Goal: Task Accomplishment & Management: Manage account settings

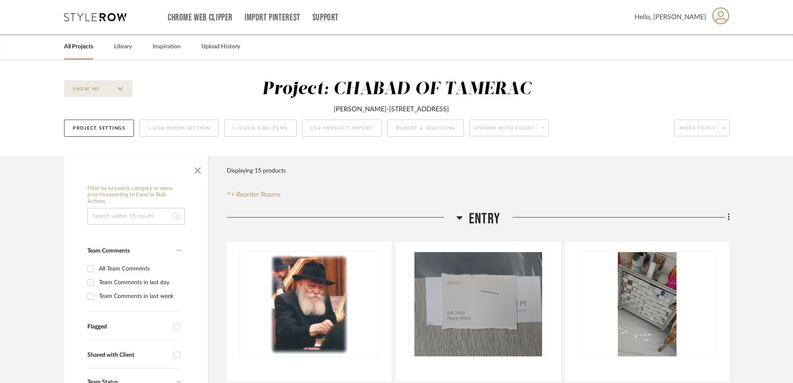
click at [77, 47] on link "All Projects" at bounding box center [78, 46] width 29 height 11
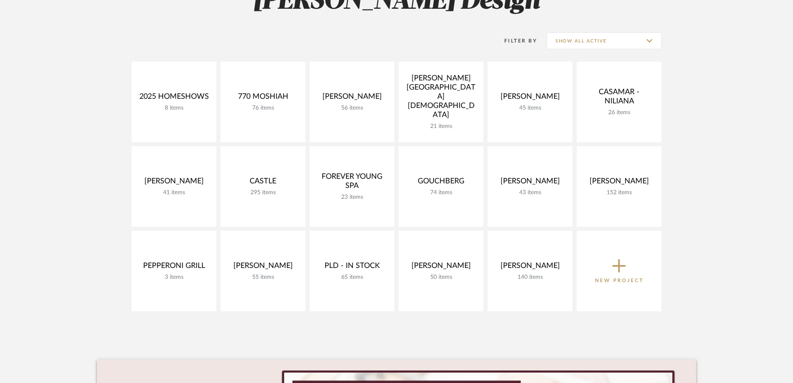
scroll to position [83, 0]
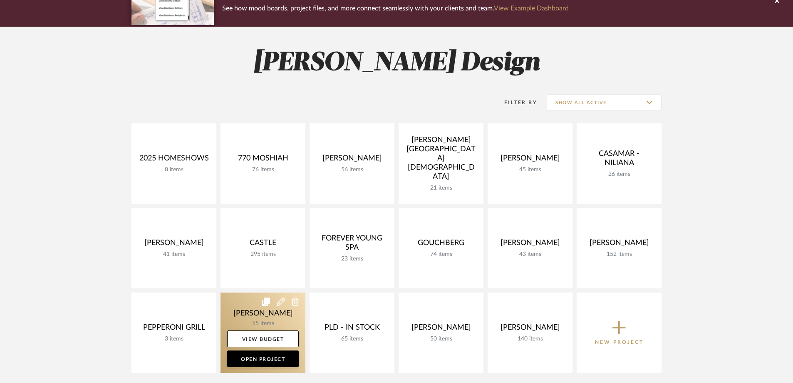
click at [276, 317] on link at bounding box center [263, 332] width 85 height 80
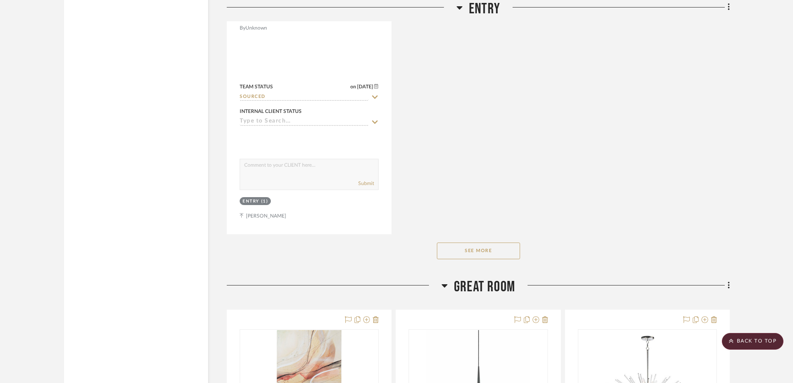
scroll to position [2165, 0]
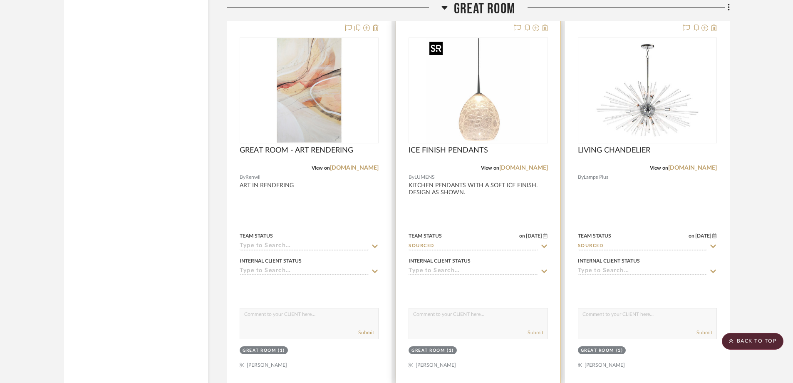
click at [499, 79] on img "0" at bounding box center [478, 90] width 104 height 104
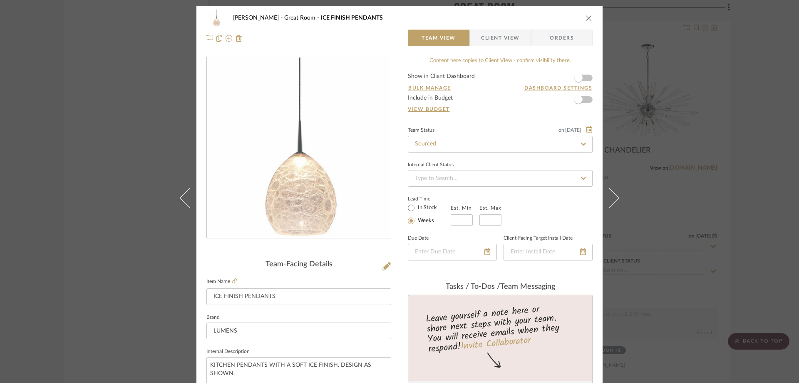
click at [502, 41] on span "Client View" at bounding box center [500, 38] width 38 height 17
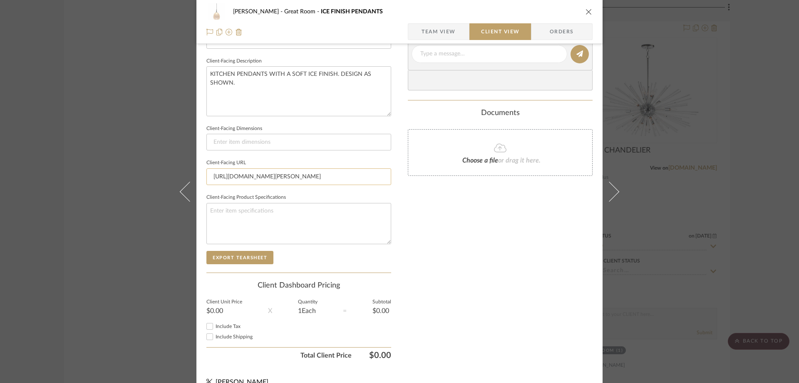
scroll to position [291, 0]
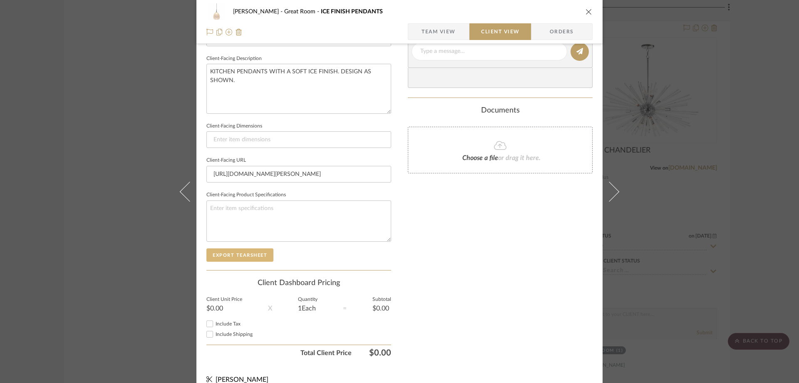
click at [254, 252] on button "Export Tearsheet" at bounding box center [239, 254] width 67 height 13
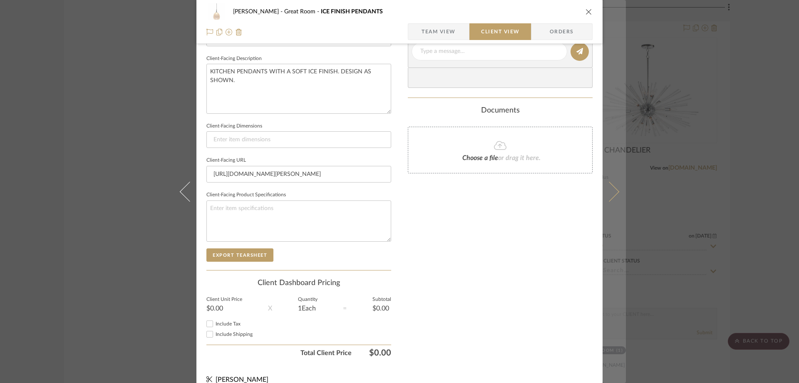
click at [613, 191] on icon at bounding box center [609, 191] width 20 height 20
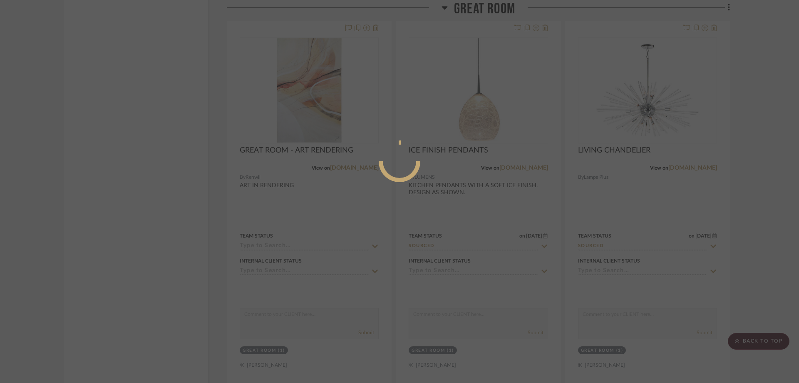
scroll to position [0, 0]
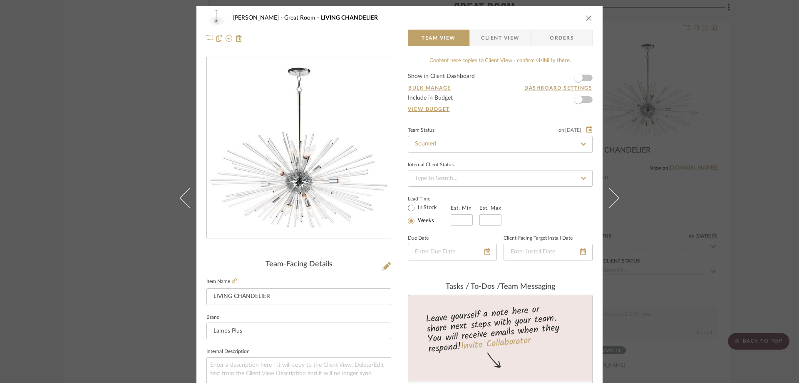
click at [499, 40] on span "Client View" at bounding box center [500, 38] width 38 height 17
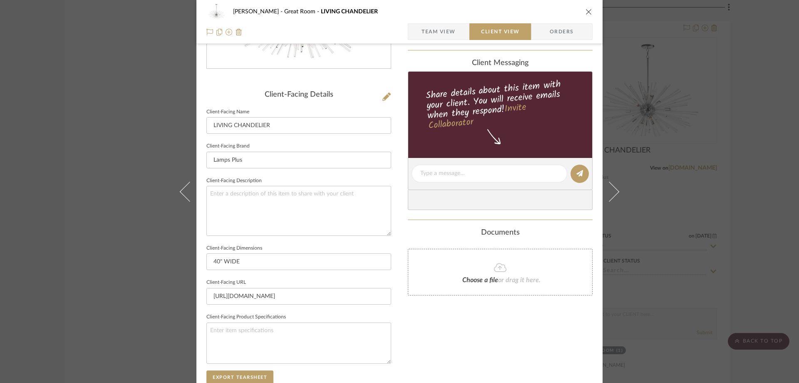
scroll to position [250, 0]
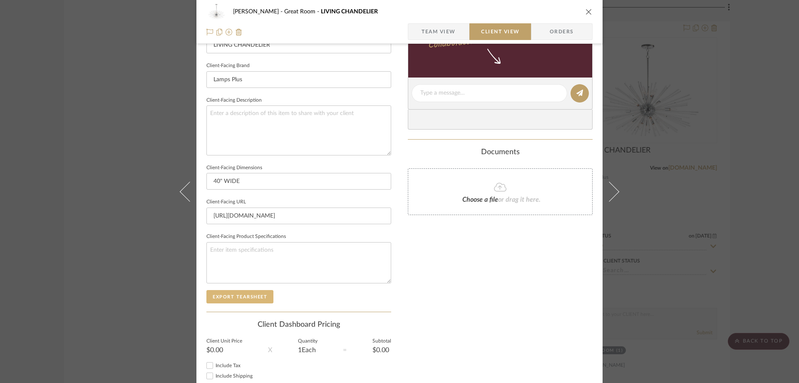
click at [257, 294] on button "Export Tearsheet" at bounding box center [239, 296] width 67 height 13
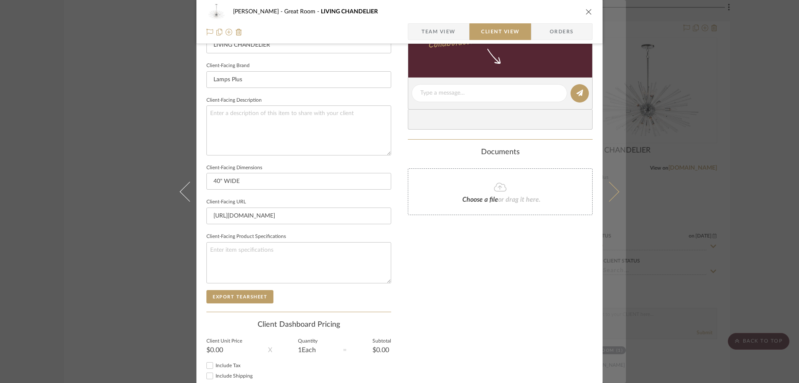
click at [620, 185] on button at bounding box center [614, 191] width 23 height 383
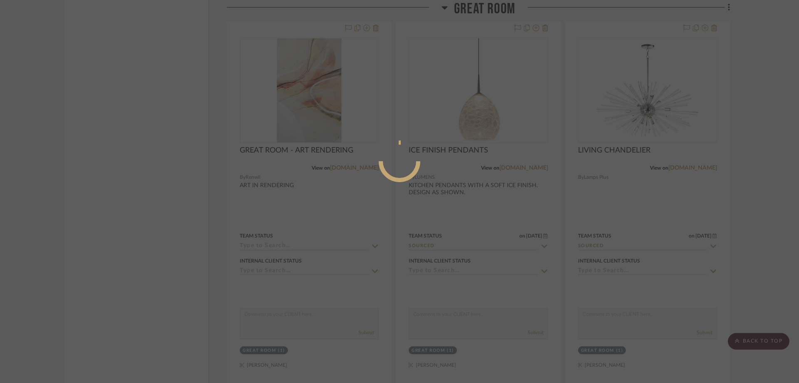
scroll to position [0, 0]
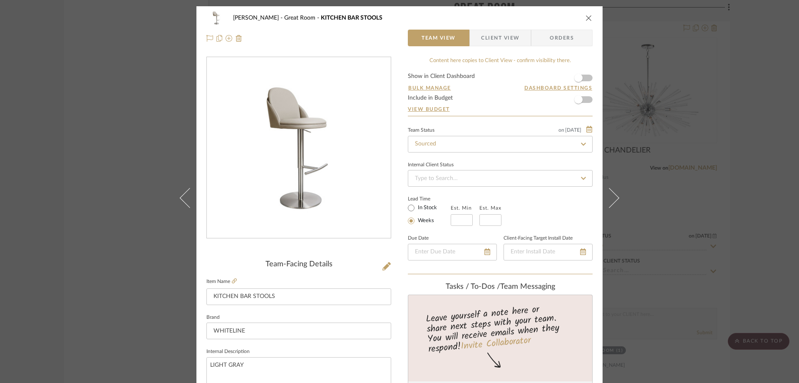
click at [505, 40] on span "Client View" at bounding box center [500, 38] width 38 height 17
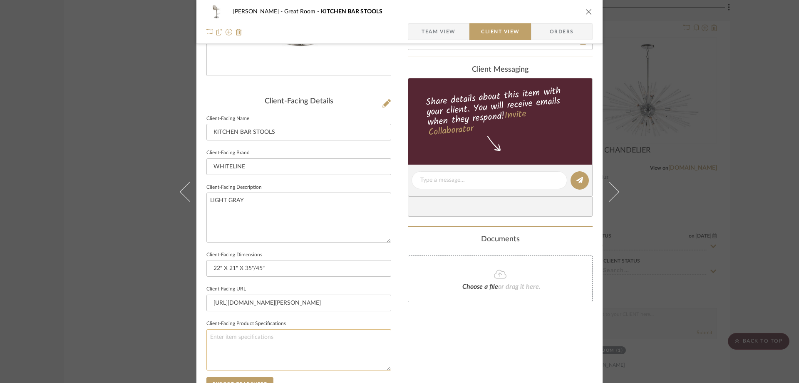
scroll to position [208, 0]
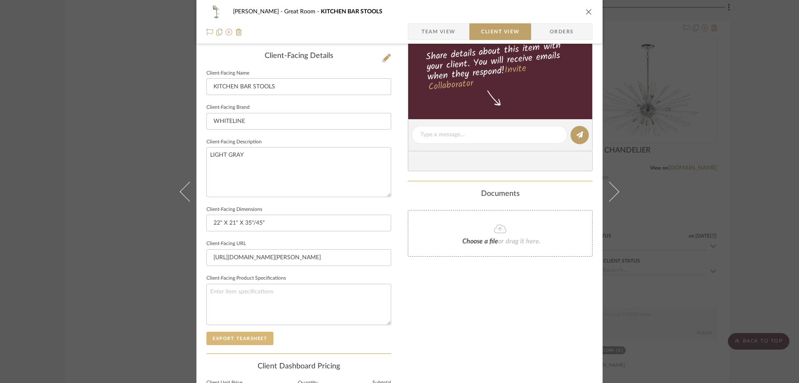
click at [241, 341] on button "Export Tearsheet" at bounding box center [239, 337] width 67 height 13
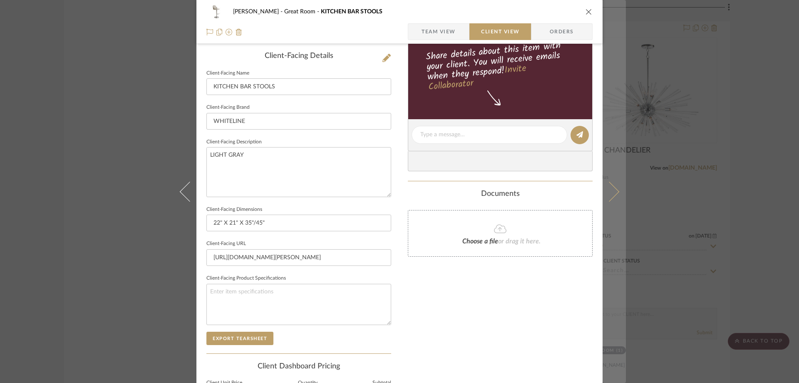
click at [611, 194] on icon at bounding box center [609, 191] width 20 height 20
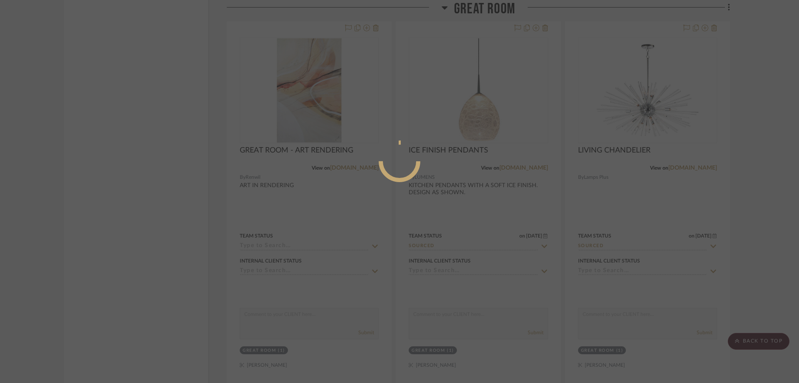
scroll to position [0, 0]
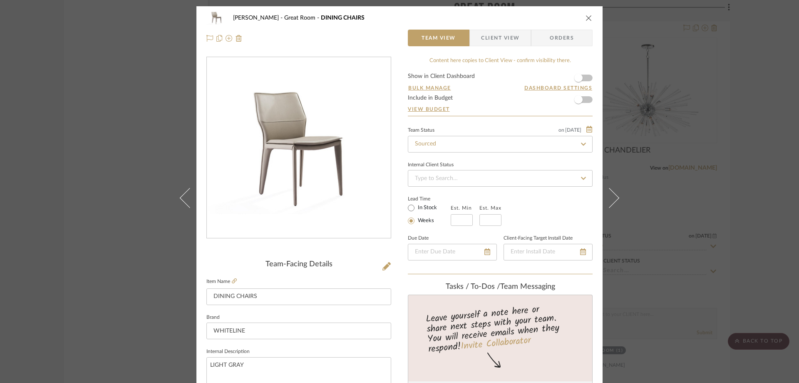
click at [499, 35] on span "Client View" at bounding box center [500, 38] width 38 height 17
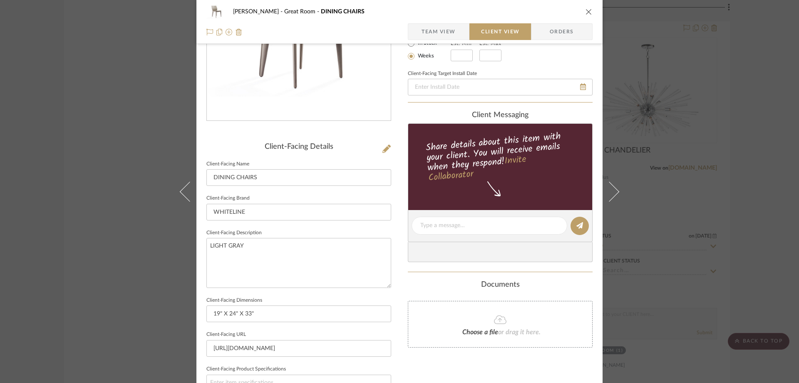
scroll to position [250, 0]
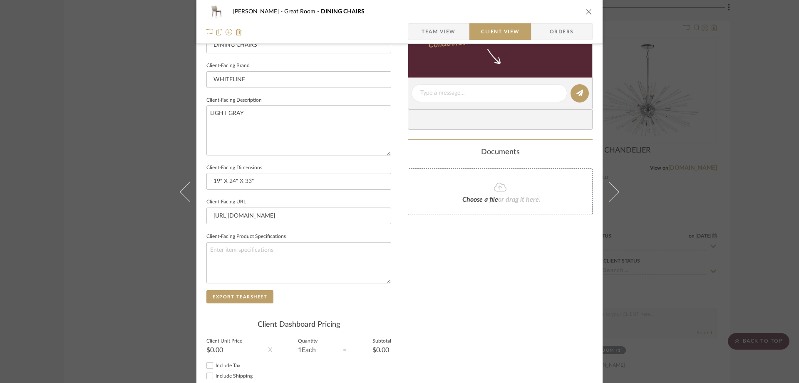
click at [246, 303] on div "Client-Facing Details Client-Facing Name DINING CHAIRS Client-Facing Brand WHIT…" at bounding box center [298, 160] width 185 height 301
click at [251, 301] on button "Export Tearsheet" at bounding box center [239, 296] width 67 height 13
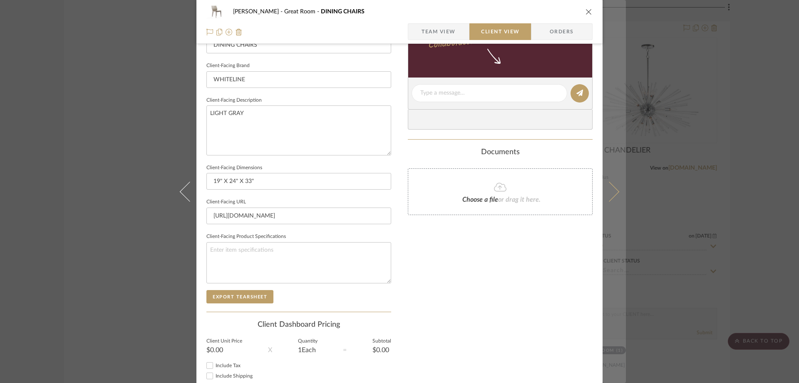
click at [615, 185] on button at bounding box center [614, 191] width 23 height 383
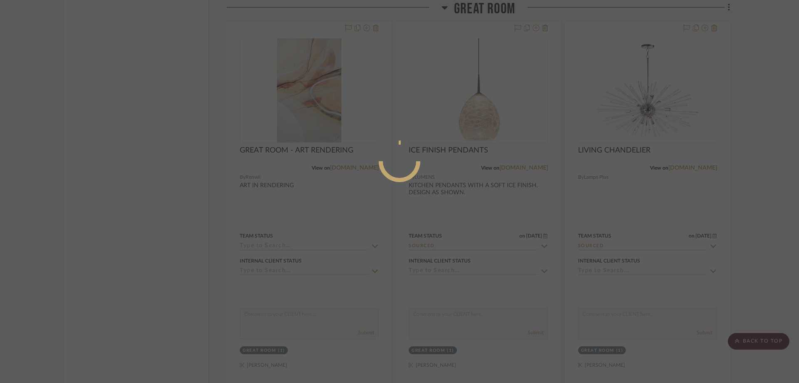
scroll to position [0, 0]
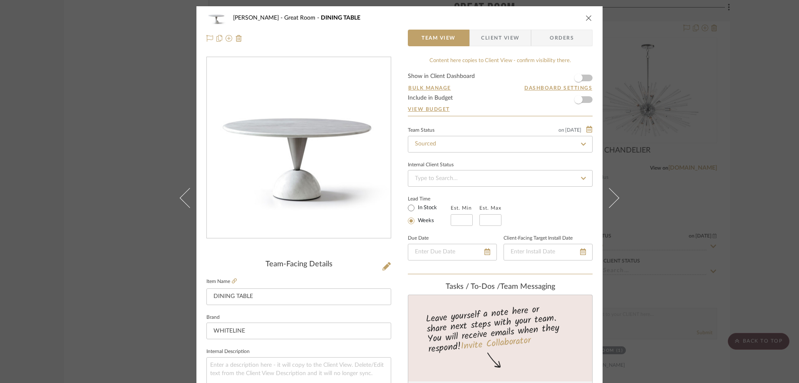
click at [506, 42] on span "Client View" at bounding box center [500, 38] width 38 height 17
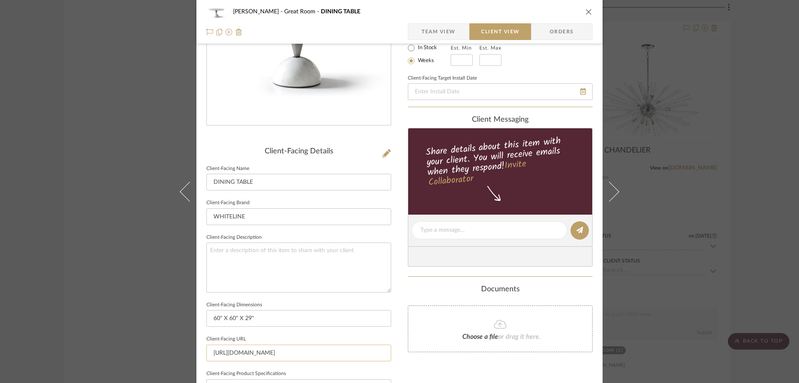
scroll to position [167, 0]
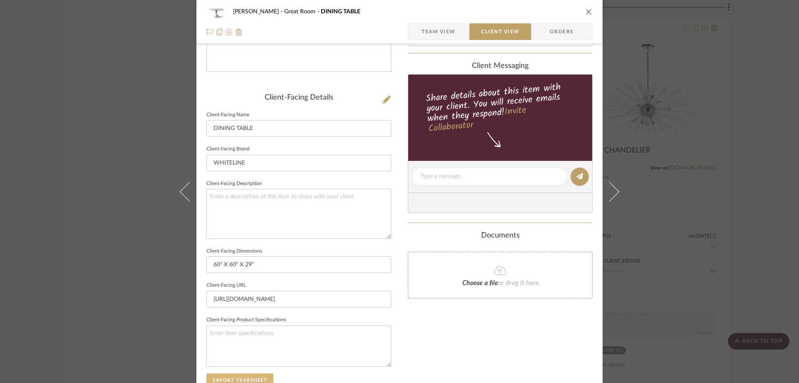
click at [259, 373] on button "Export Tearsheet" at bounding box center [239, 379] width 67 height 13
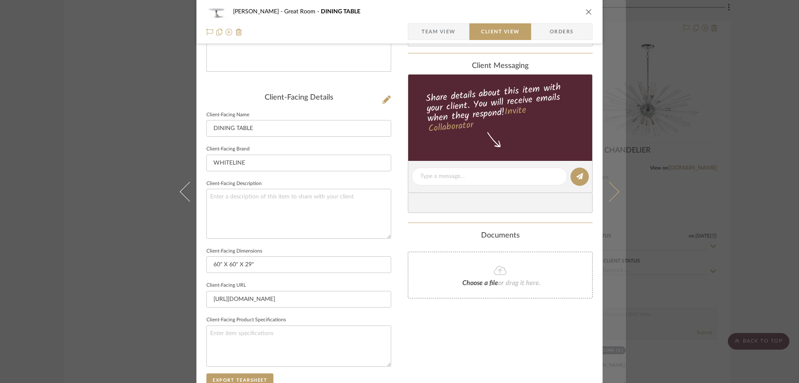
click at [604, 204] on button at bounding box center [614, 191] width 23 height 383
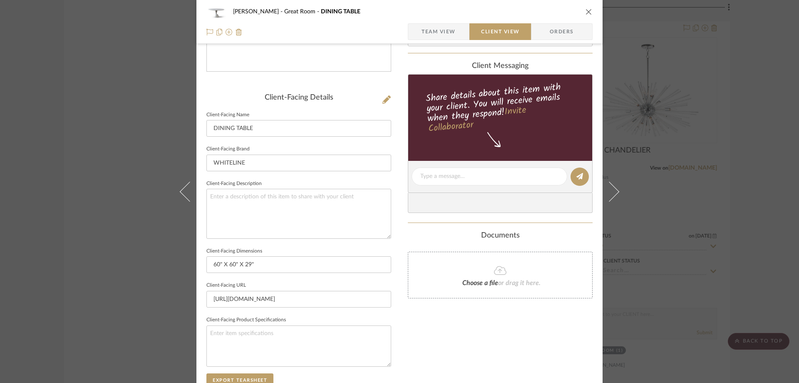
scroll to position [0, 0]
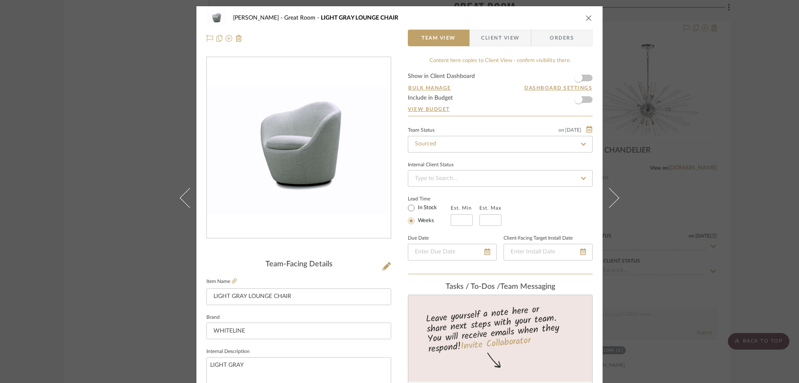
click at [504, 38] on span "Client View" at bounding box center [500, 38] width 38 height 17
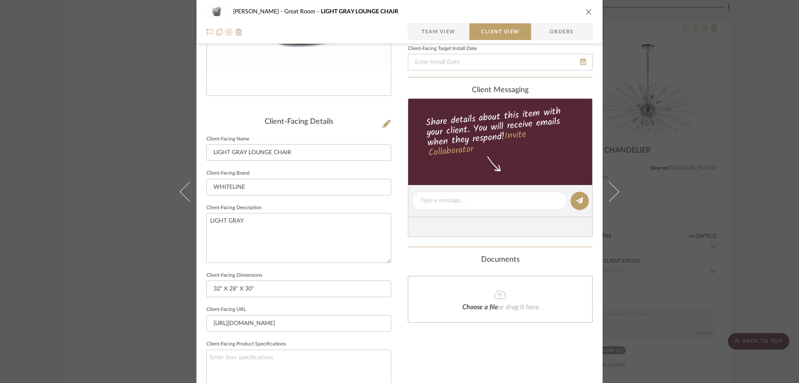
scroll to position [250, 0]
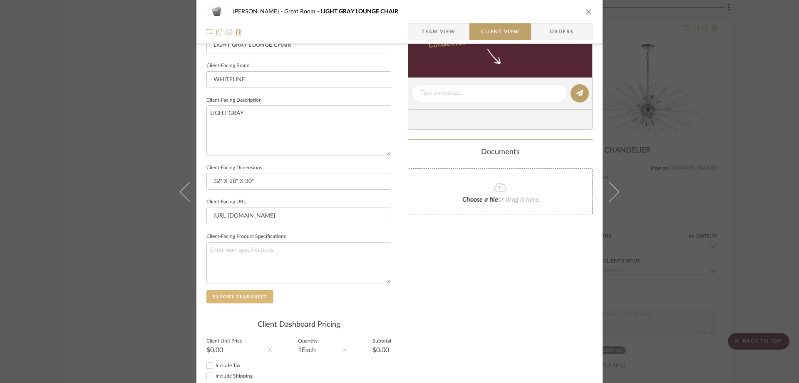
click at [260, 299] on button "Export Tearsheet" at bounding box center [239, 296] width 67 height 13
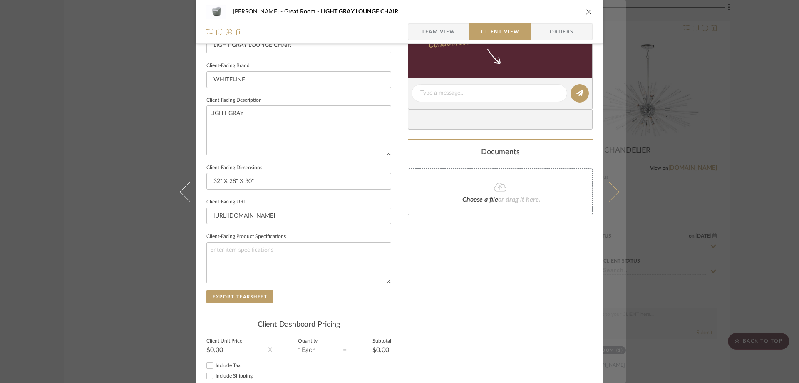
click at [616, 195] on button at bounding box center [614, 191] width 23 height 383
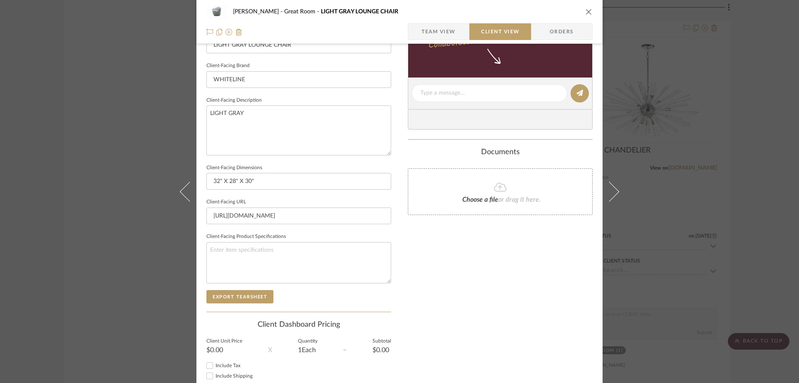
scroll to position [0, 0]
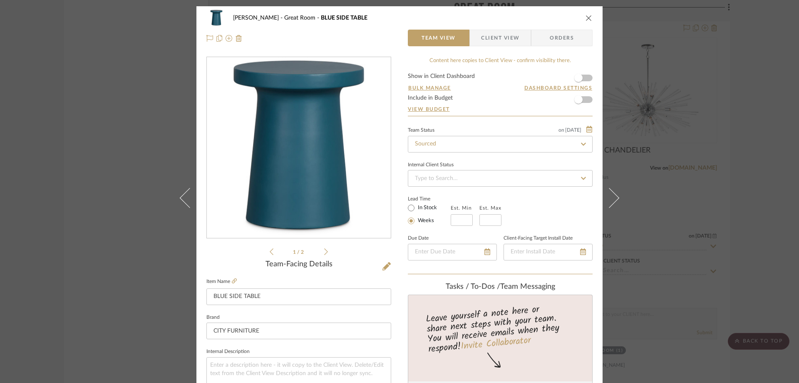
click at [517, 31] on span "Client View" at bounding box center [500, 38] width 61 height 17
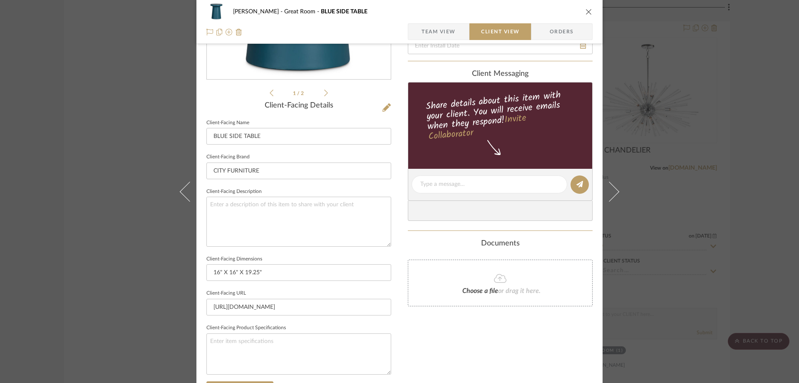
scroll to position [250, 0]
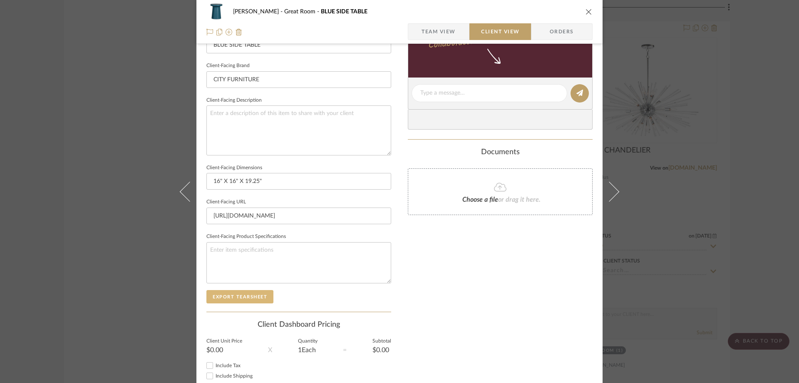
click at [246, 296] on button "Export Tearsheet" at bounding box center [239, 296] width 67 height 13
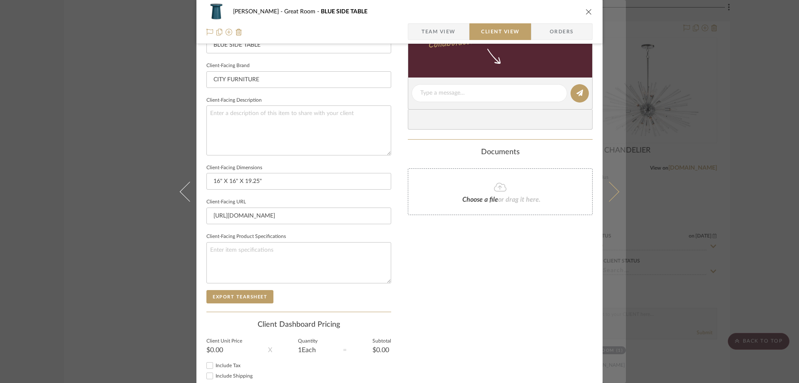
click at [611, 184] on button at bounding box center [614, 191] width 23 height 383
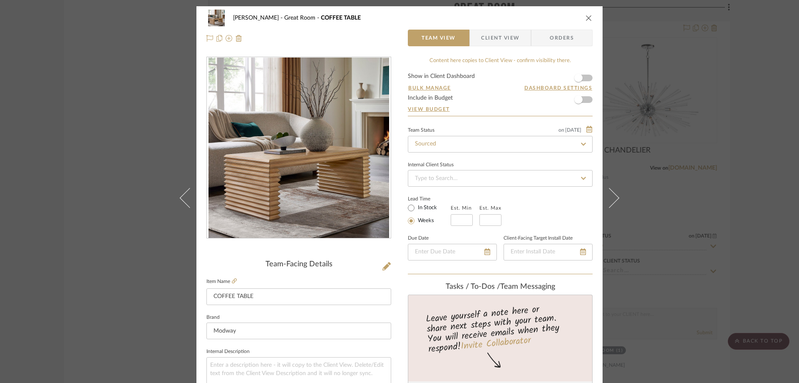
click at [503, 40] on span "Client View" at bounding box center [500, 38] width 38 height 17
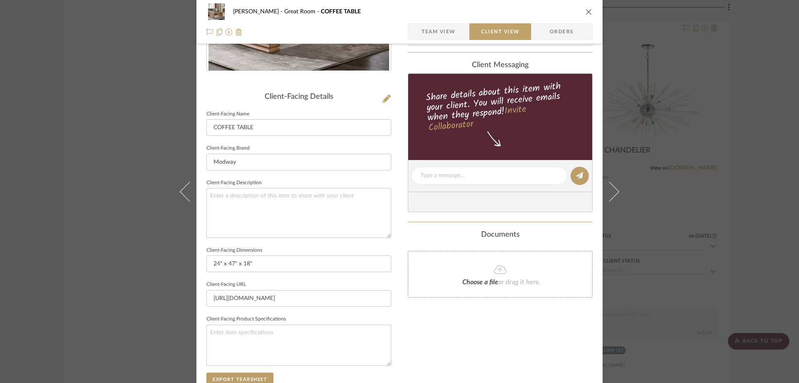
scroll to position [250, 0]
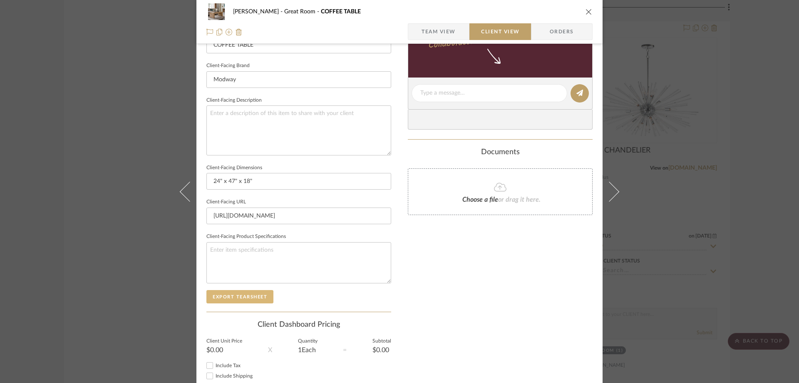
click at [259, 295] on button "Export Tearsheet" at bounding box center [239, 296] width 67 height 13
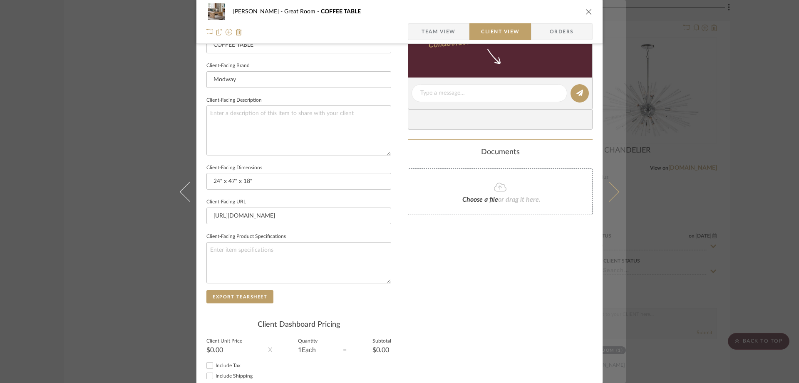
click at [619, 180] on button at bounding box center [614, 191] width 23 height 383
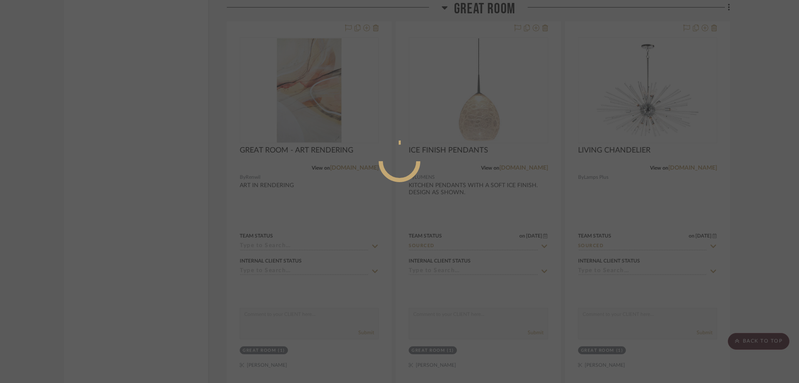
scroll to position [0, 0]
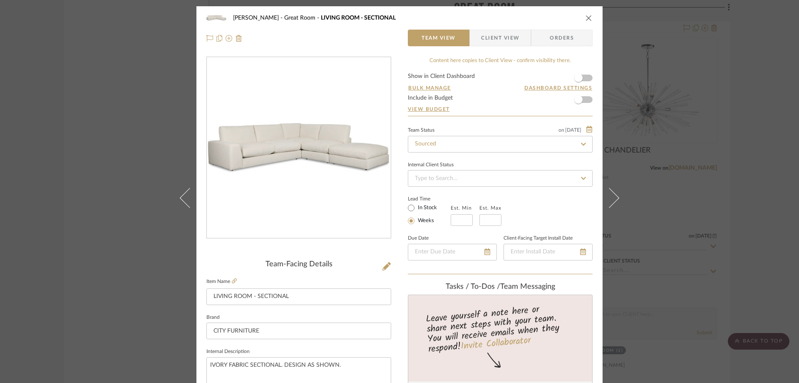
click at [495, 37] on span "Client View" at bounding box center [500, 38] width 38 height 17
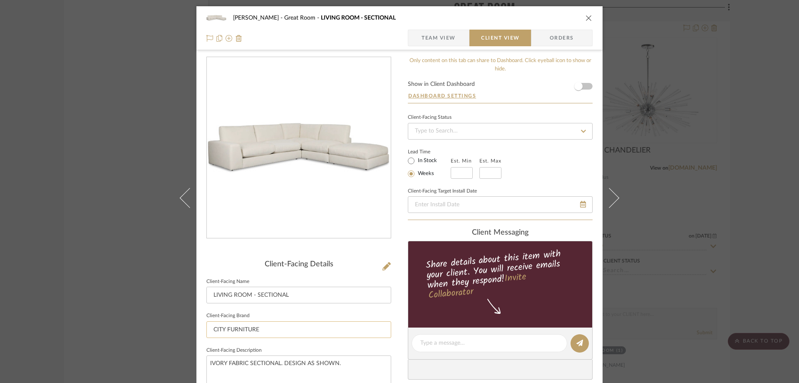
scroll to position [208, 0]
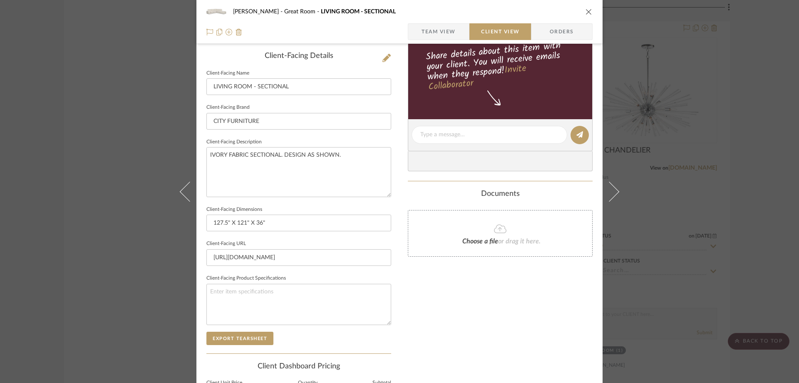
click at [248, 330] on sr-form-field "Client-Facing Product Specifications" at bounding box center [298, 301] width 185 height 59
click at [248, 333] on button "Export Tearsheet" at bounding box center [239, 337] width 67 height 13
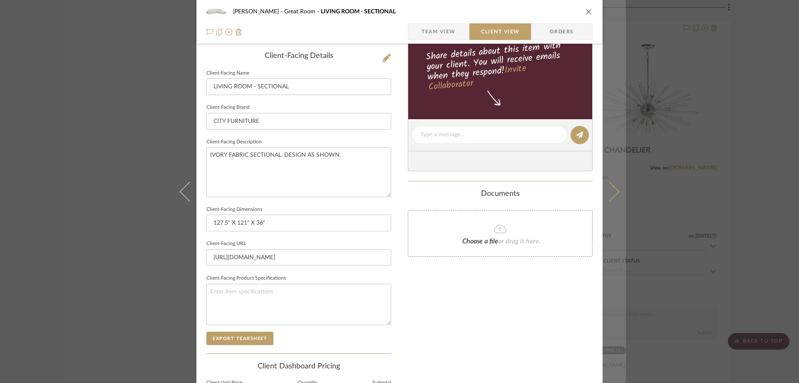
click at [603, 196] on icon at bounding box center [609, 191] width 20 height 20
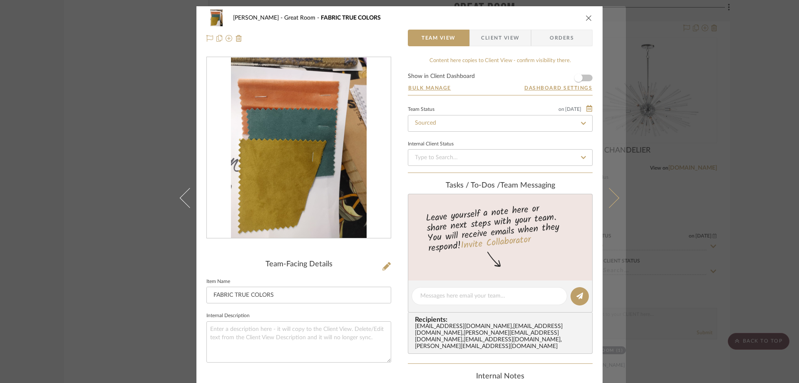
click at [612, 206] on button at bounding box center [614, 197] width 23 height 383
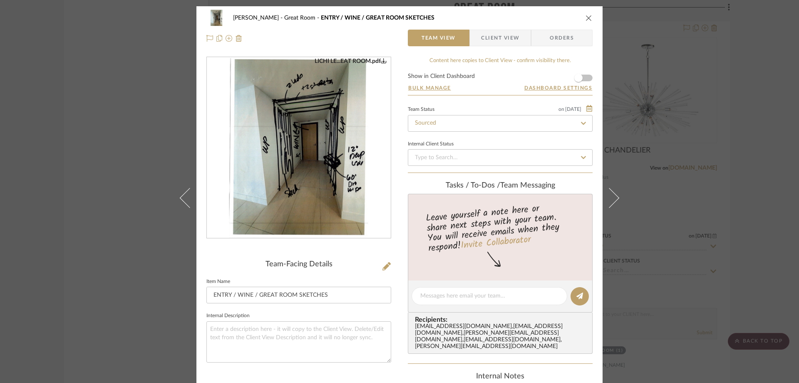
click at [612, 206] on button at bounding box center [614, 197] width 23 height 383
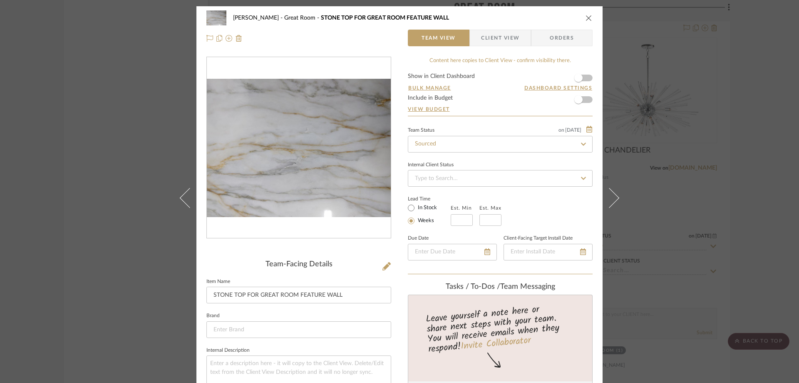
click at [586, 19] on icon "close" at bounding box center [589, 18] width 7 height 7
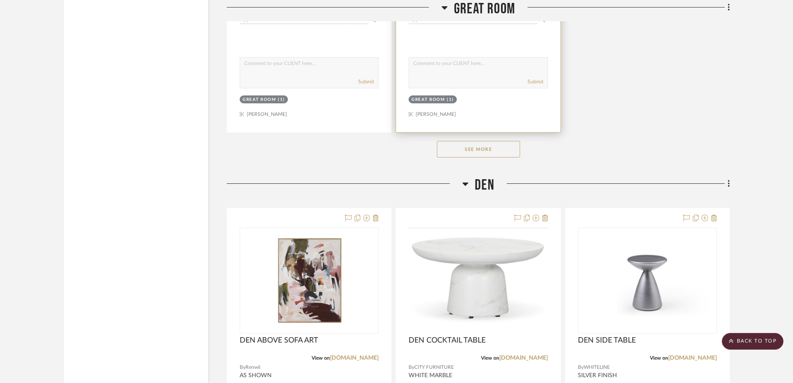
scroll to position [3164, 0]
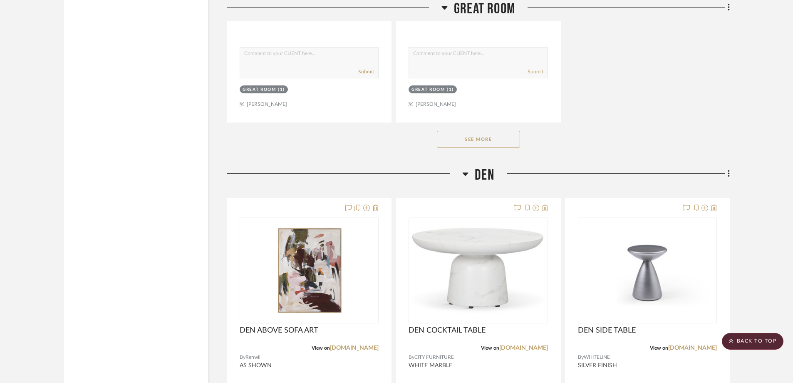
click at [476, 136] on button "See More" at bounding box center [478, 139] width 83 height 17
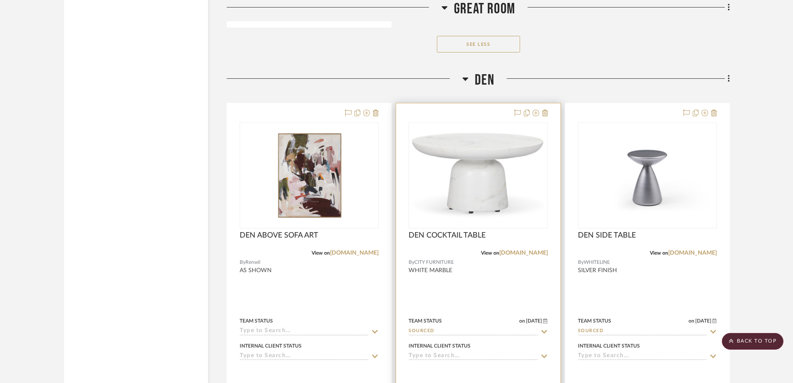
scroll to position [4788, 0]
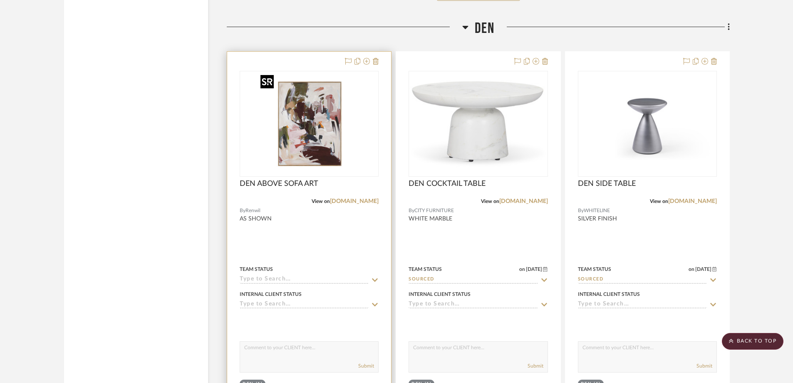
click at [0, 0] on img at bounding box center [0, 0] width 0 height 0
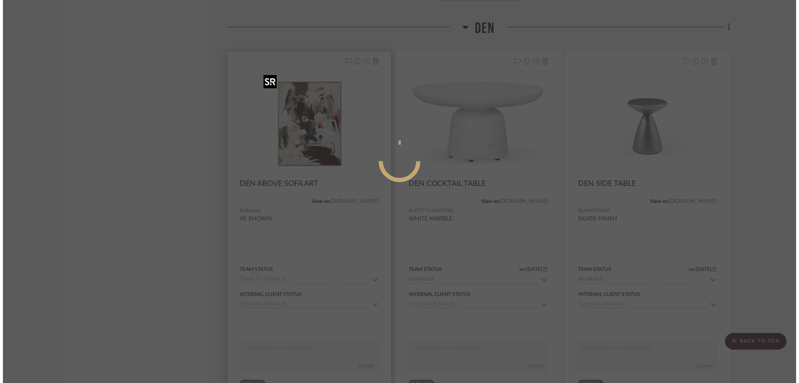
scroll to position [0, 0]
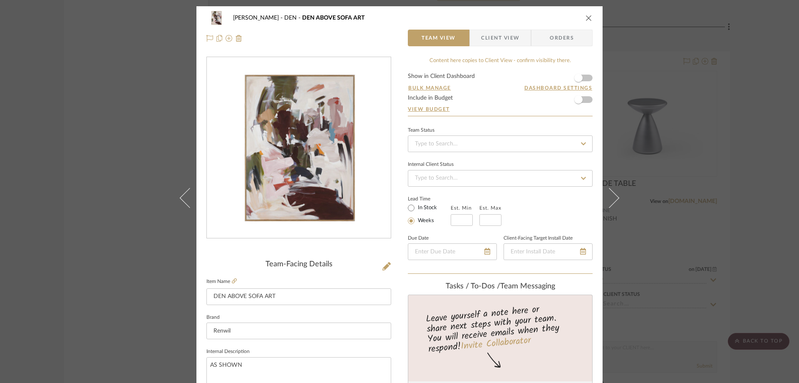
click at [514, 38] on span "Client View" at bounding box center [500, 38] width 38 height 17
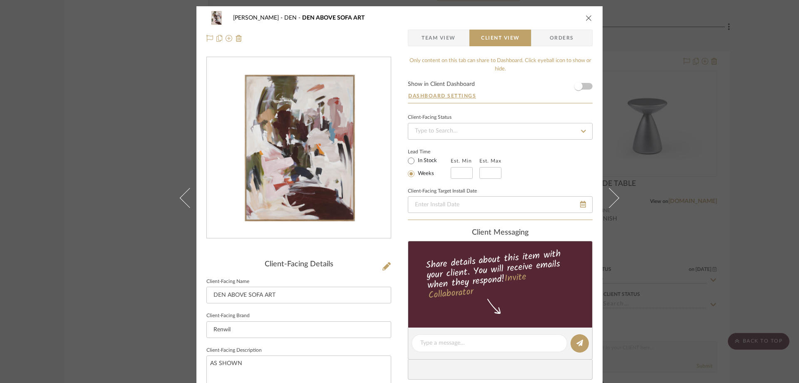
click at [587, 20] on icon "close" at bounding box center [589, 18] width 7 height 7
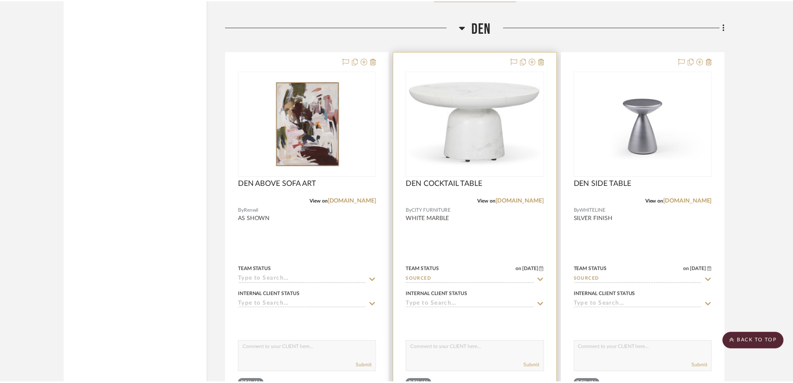
scroll to position [4788, 0]
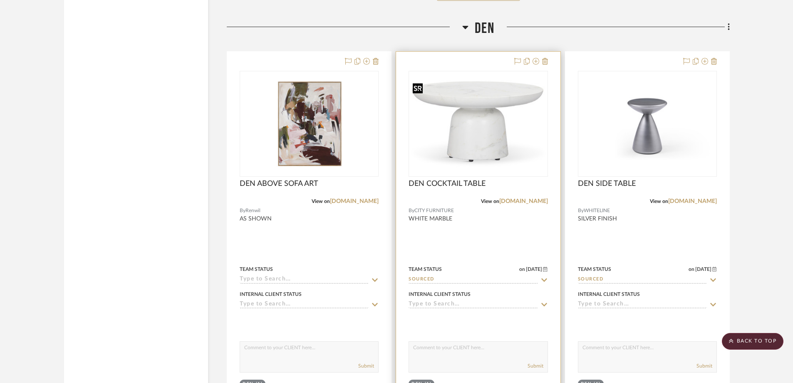
click at [435, 164] on img "0" at bounding box center [478, 124] width 137 height 89
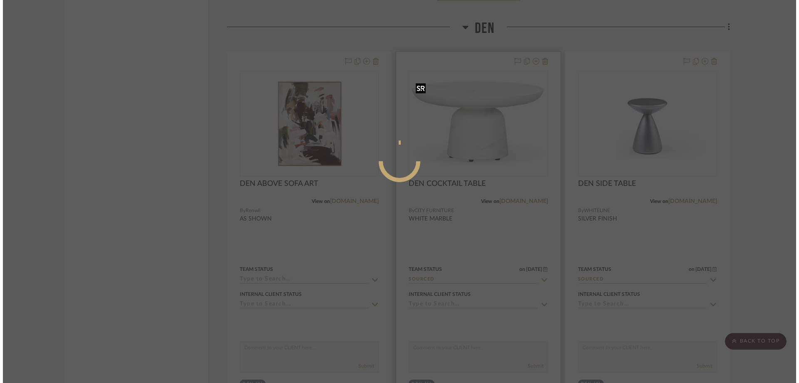
scroll to position [0, 0]
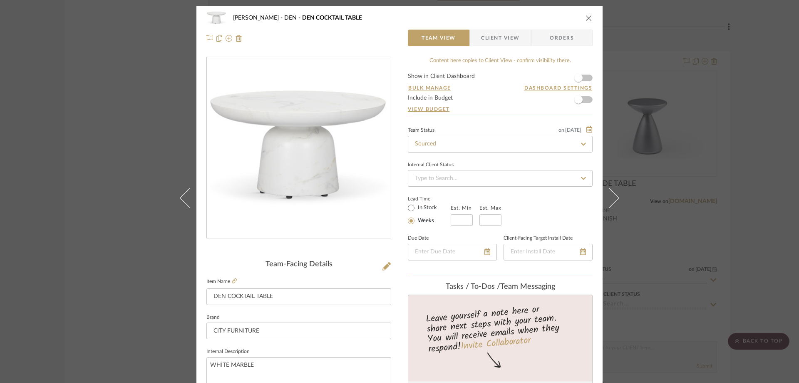
click at [482, 28] on div "[PERSON_NAME] DEN DEN COCKTAIL TABLE Team View Client View Orders" at bounding box center [399, 28] width 406 height 44
click at [483, 35] on span "Client View" at bounding box center [500, 38] width 38 height 17
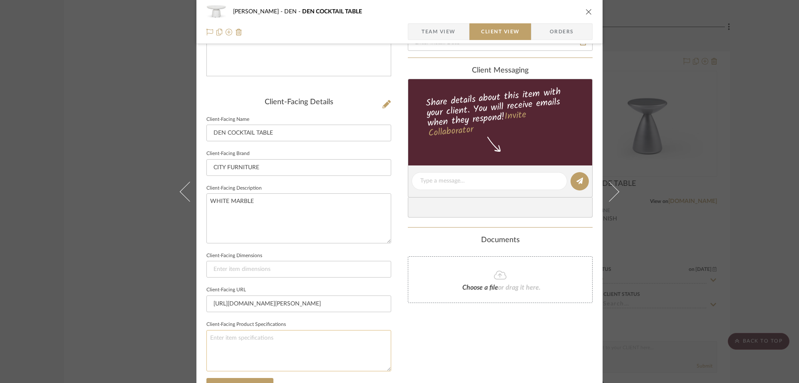
scroll to position [250, 0]
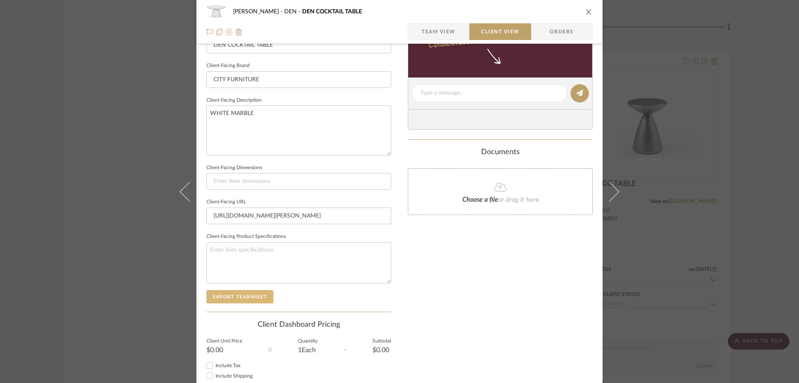
click at [237, 295] on button "Export Tearsheet" at bounding box center [239, 296] width 67 height 13
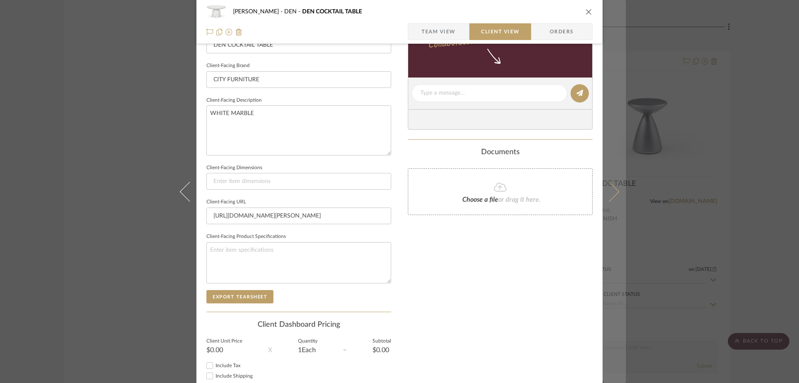
click at [607, 193] on icon at bounding box center [609, 191] width 20 height 20
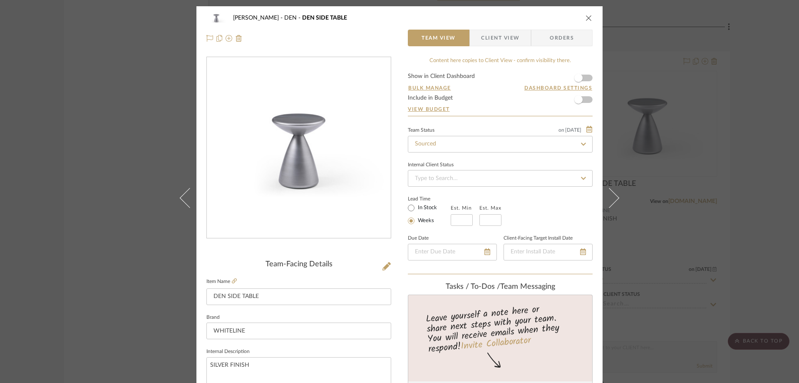
click at [511, 30] on span "Client View" at bounding box center [500, 38] width 38 height 17
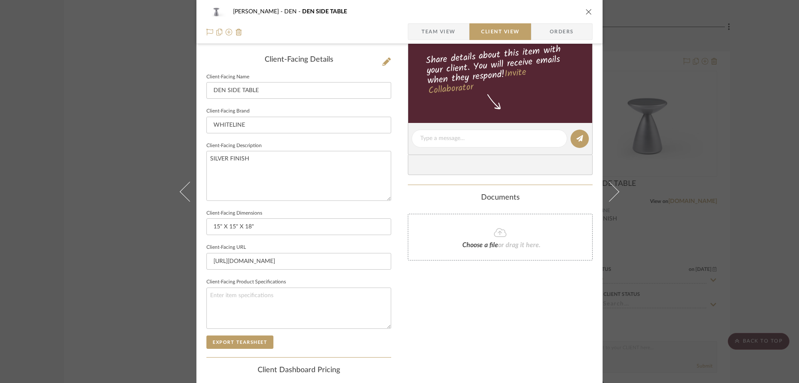
scroll to position [250, 0]
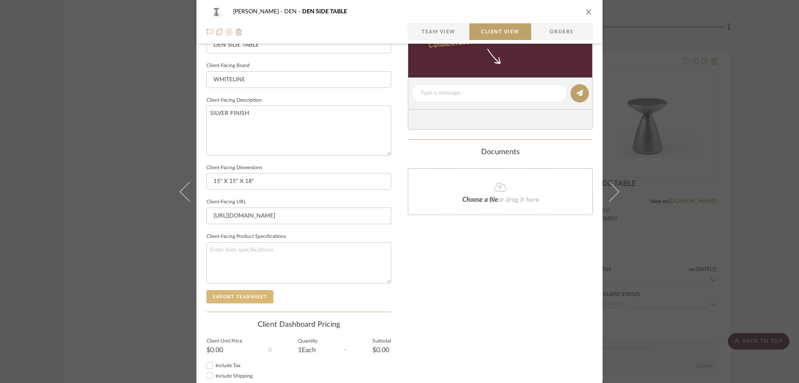
click at [246, 301] on button "Export Tearsheet" at bounding box center [239, 296] width 67 height 13
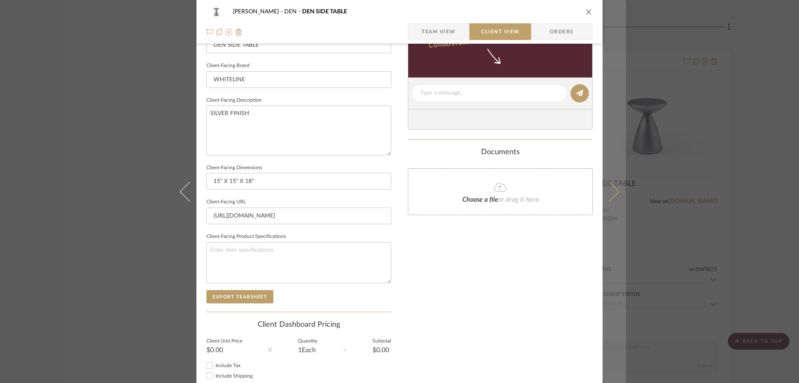
click at [615, 196] on button at bounding box center [614, 191] width 23 height 383
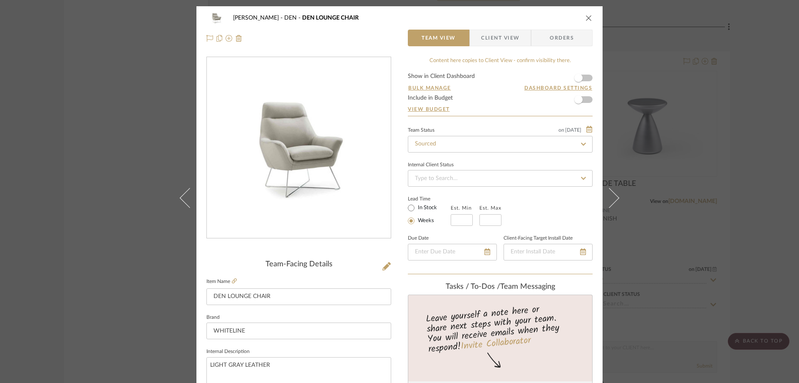
click at [514, 34] on span "Client View" at bounding box center [500, 38] width 38 height 17
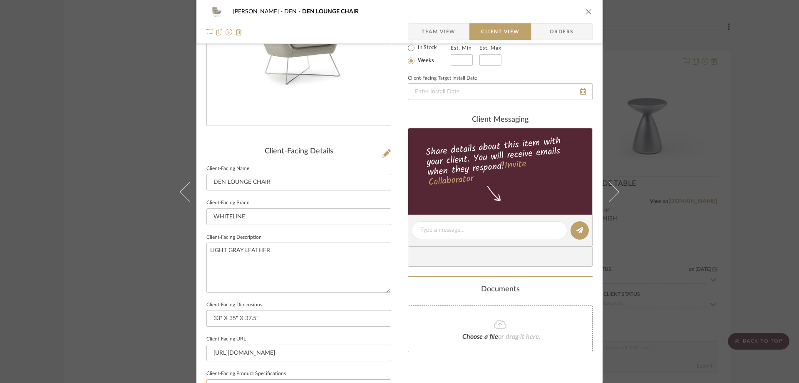
scroll to position [208, 0]
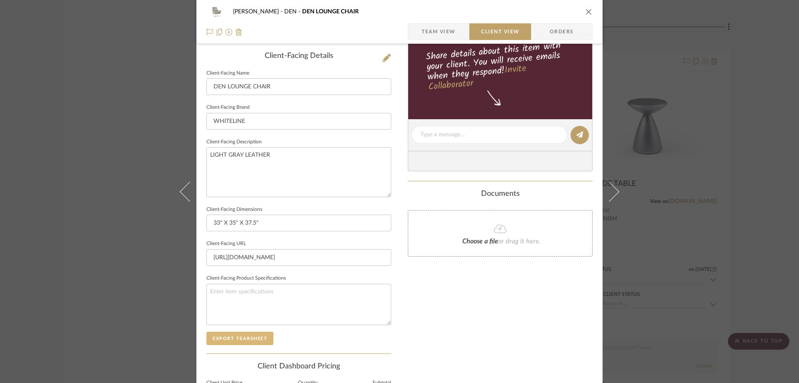
click at [254, 334] on button "Export Tearsheet" at bounding box center [239, 337] width 67 height 13
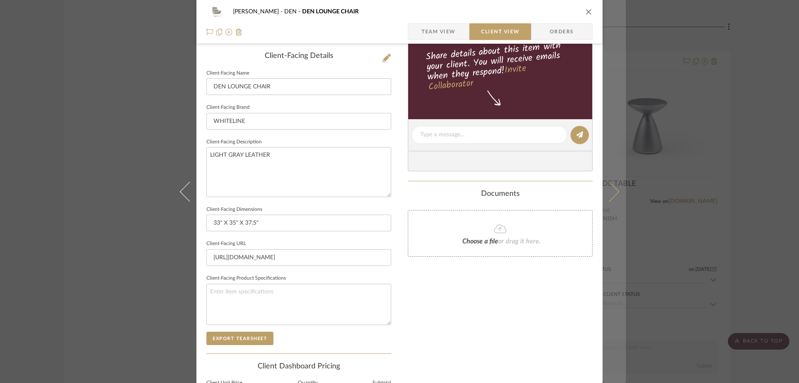
click at [615, 193] on icon at bounding box center [609, 191] width 20 height 20
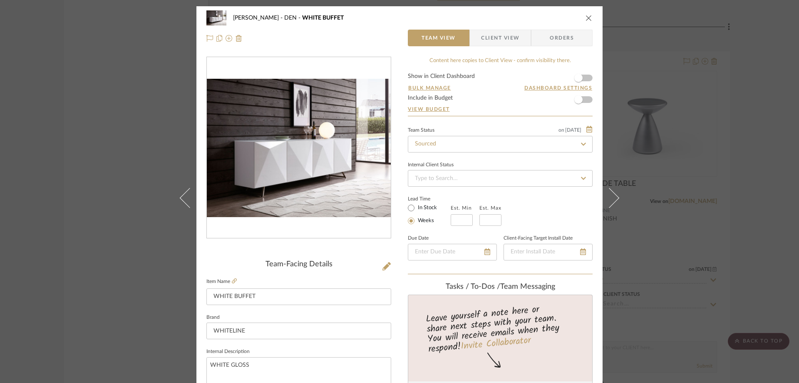
click at [497, 42] on span "Client View" at bounding box center [500, 38] width 38 height 17
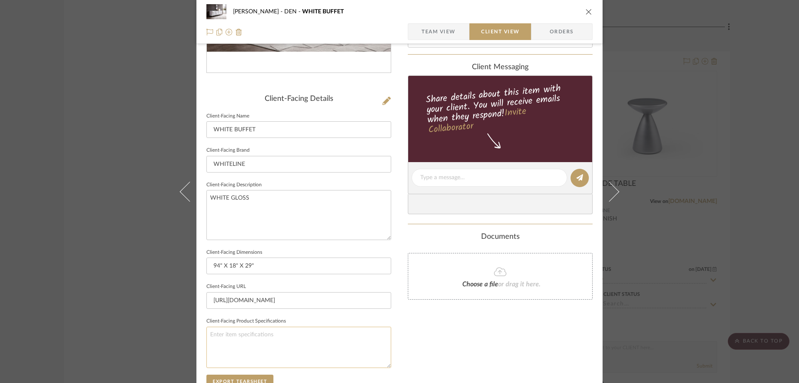
scroll to position [208, 0]
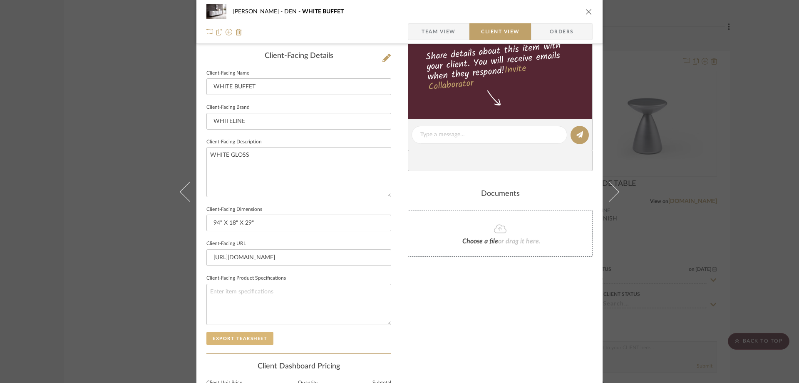
click at [250, 335] on button "Export Tearsheet" at bounding box center [239, 337] width 67 height 13
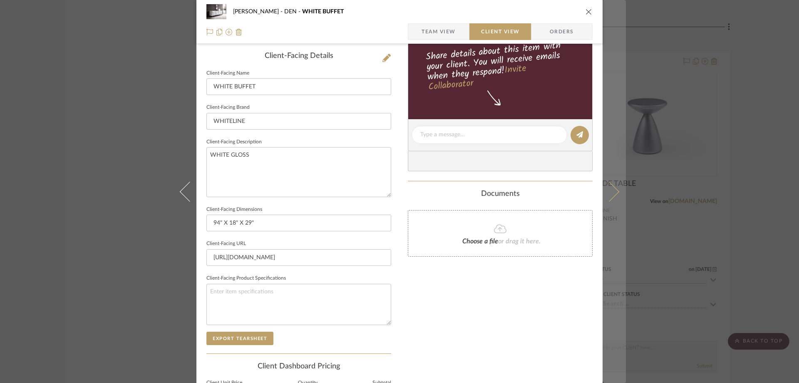
click at [605, 187] on icon at bounding box center [609, 191] width 20 height 20
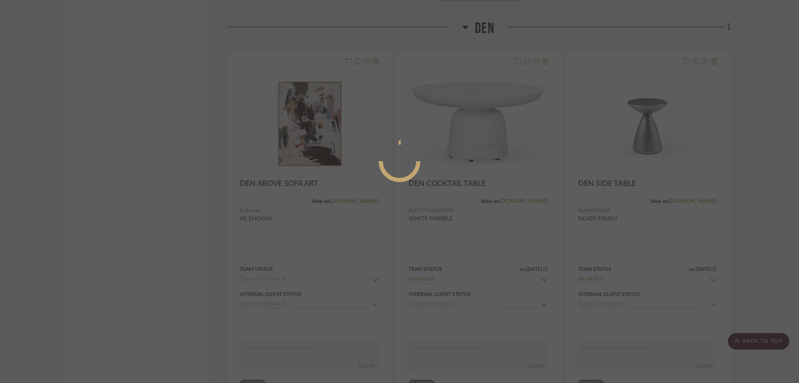
scroll to position [0, 0]
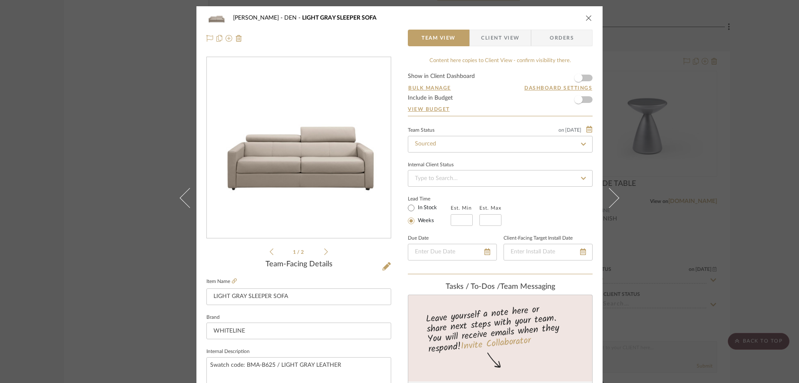
click at [496, 32] on span "Client View" at bounding box center [500, 38] width 38 height 17
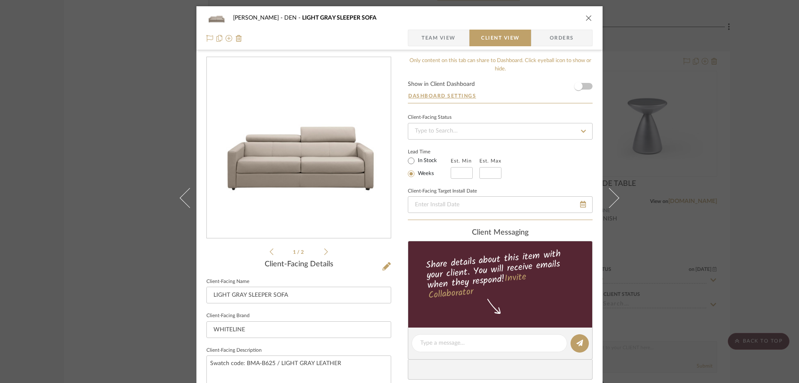
scroll to position [250, 0]
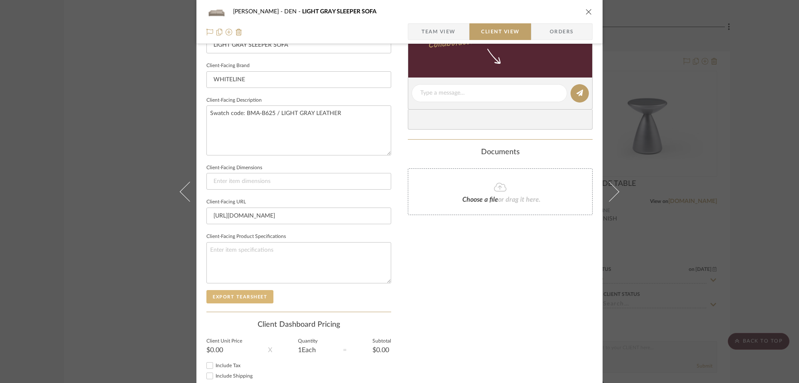
click at [250, 302] on button "Export Tearsheet" at bounding box center [239, 296] width 67 height 13
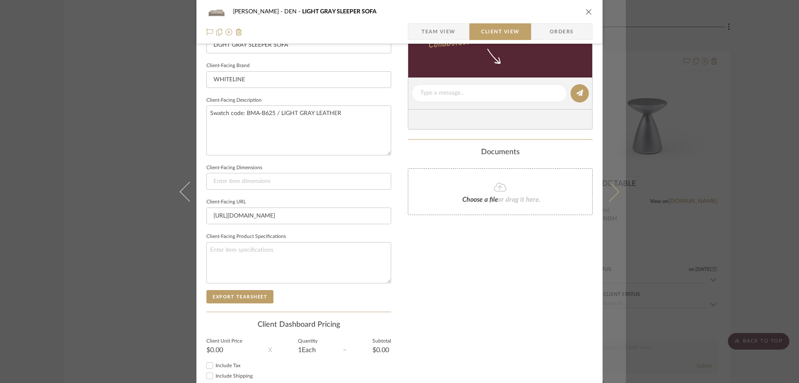
click at [612, 186] on icon at bounding box center [609, 191] width 20 height 20
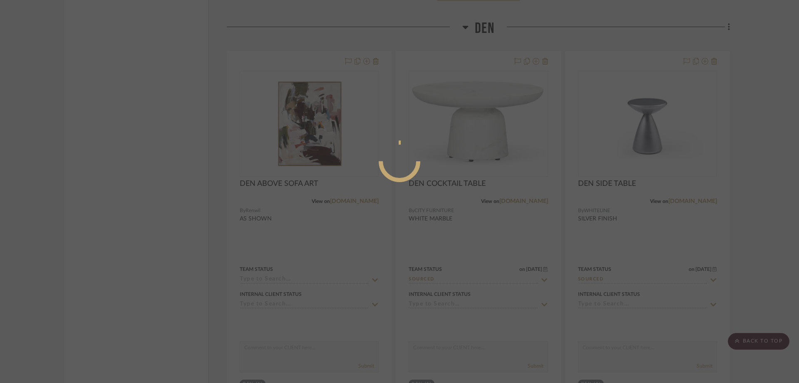
scroll to position [0, 0]
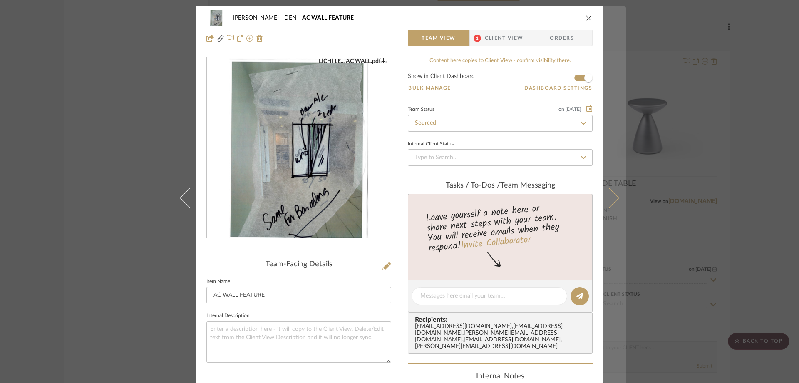
click at [606, 197] on icon at bounding box center [609, 197] width 20 height 20
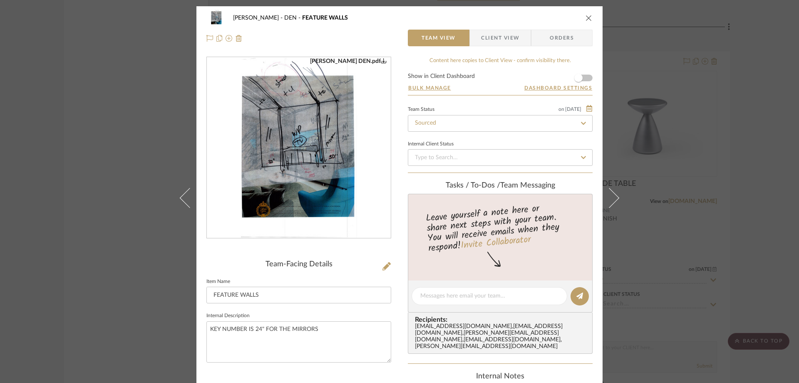
click at [606, 197] on icon at bounding box center [609, 197] width 20 height 20
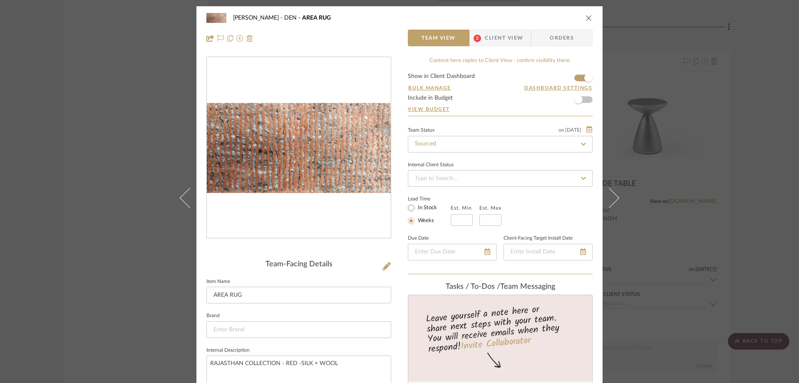
click at [606, 197] on icon at bounding box center [609, 197] width 20 height 20
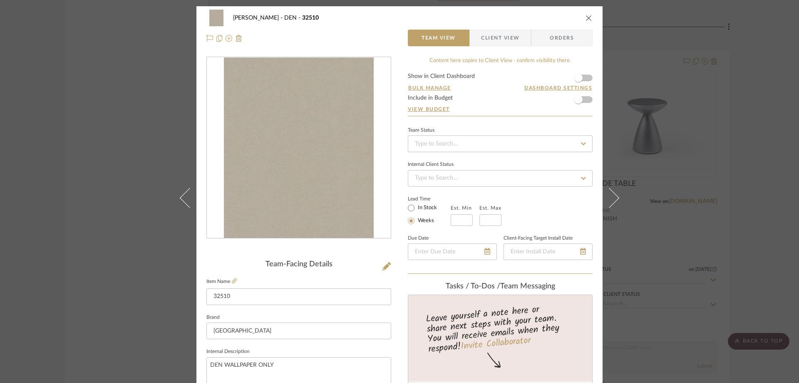
click at [606, 197] on icon at bounding box center [609, 197] width 20 height 20
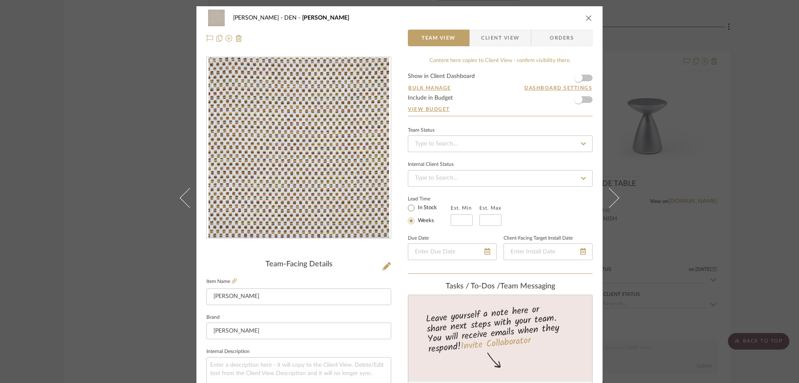
click at [606, 197] on icon at bounding box center [609, 197] width 20 height 20
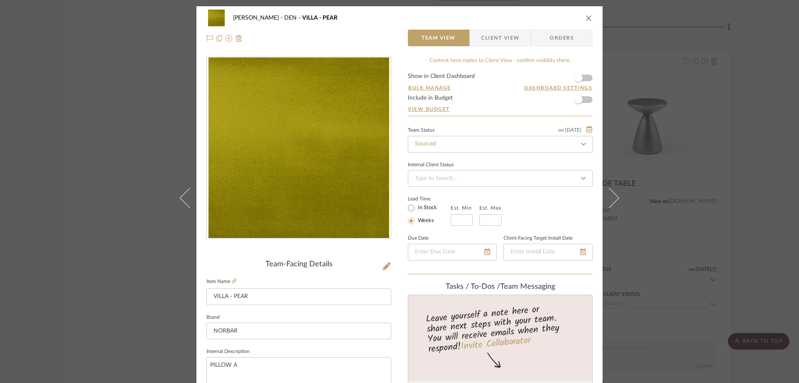
click at [606, 197] on icon at bounding box center [609, 197] width 20 height 20
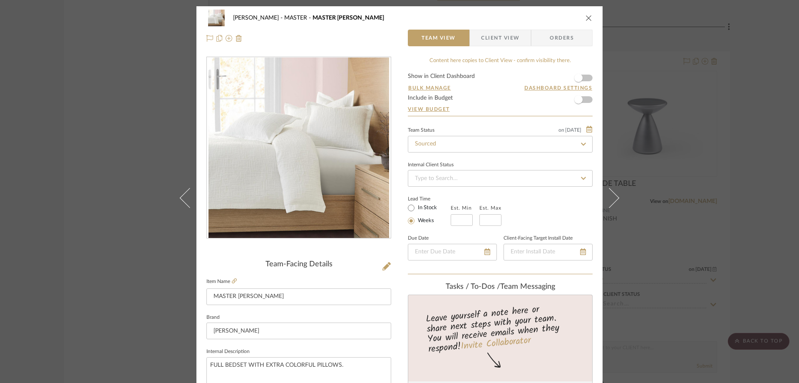
click at [515, 37] on span "Client View" at bounding box center [500, 38] width 38 height 17
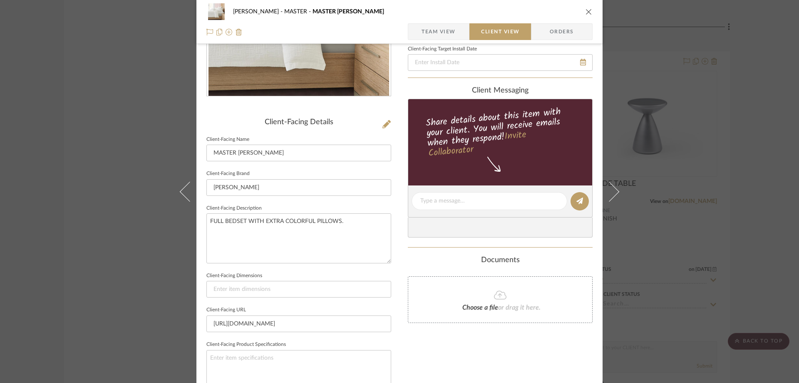
scroll to position [250, 0]
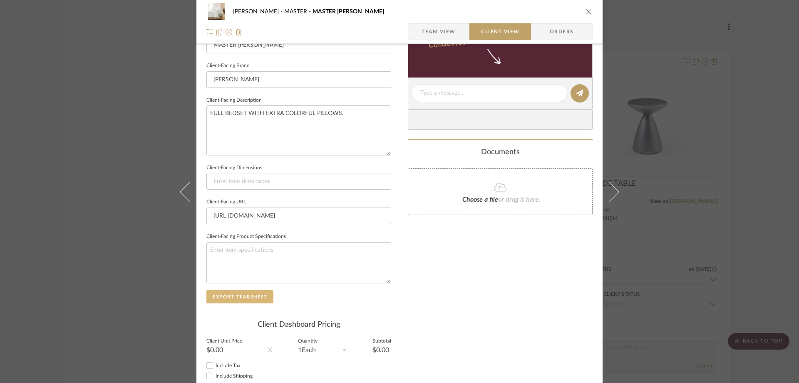
click at [246, 298] on button "Export Tearsheet" at bounding box center [239, 296] width 67 height 13
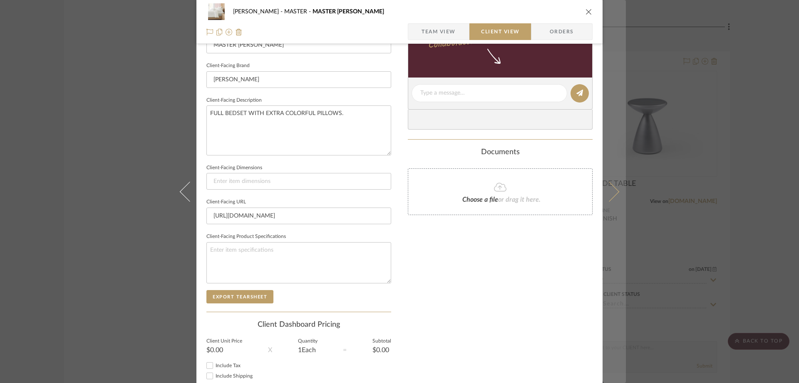
click at [601, 194] on icon at bounding box center [609, 191] width 20 height 20
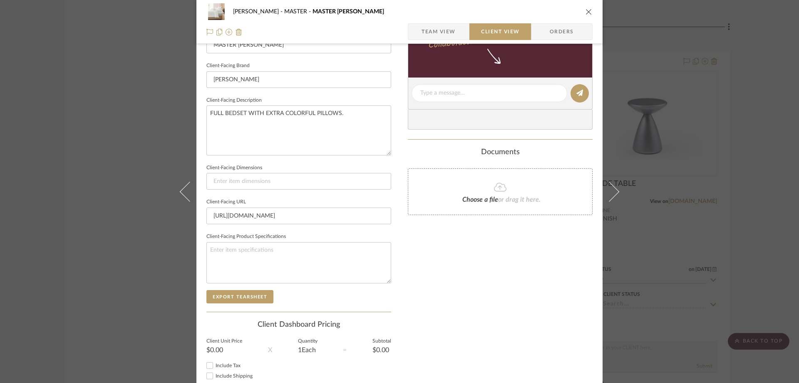
scroll to position [0, 0]
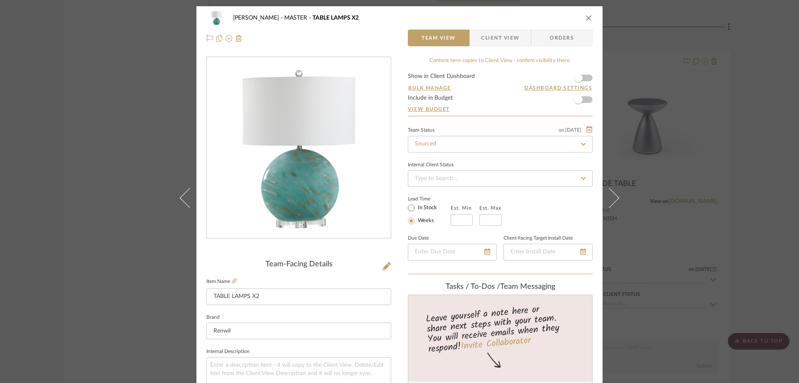
drag, startPoint x: 511, startPoint y: 36, endPoint x: 495, endPoint y: 81, distance: 47.9
click at [511, 36] on span "Client View" at bounding box center [500, 38] width 38 height 17
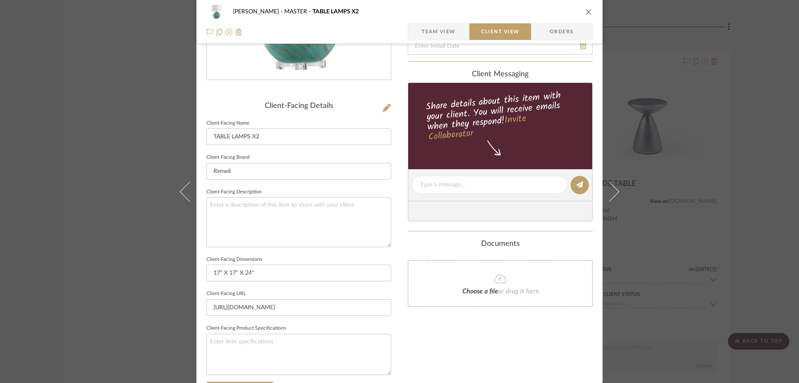
scroll to position [303, 0]
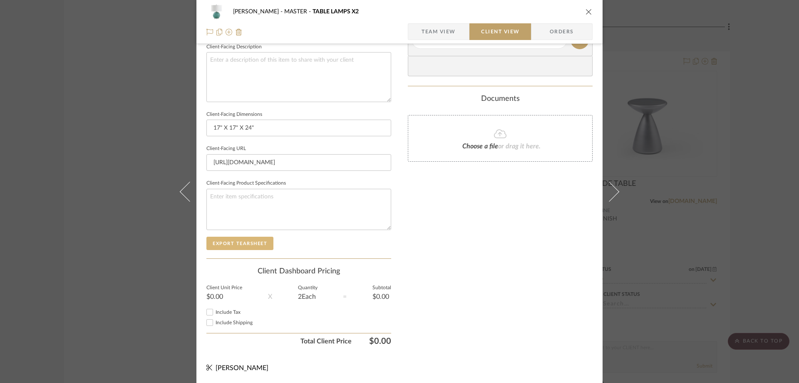
click at [253, 249] on button "Export Tearsheet" at bounding box center [239, 242] width 67 height 13
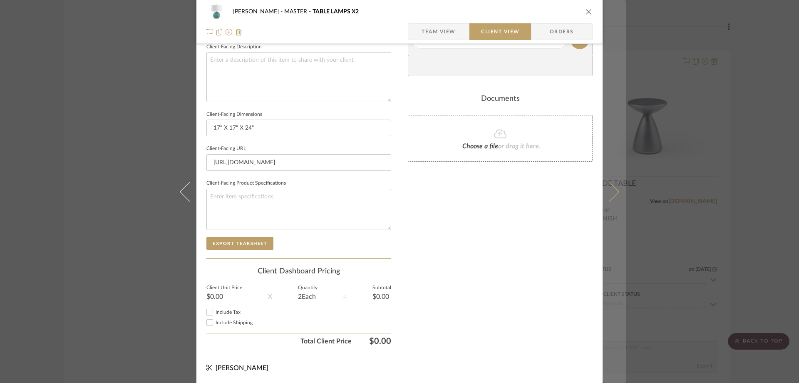
click at [603, 186] on button at bounding box center [614, 191] width 23 height 383
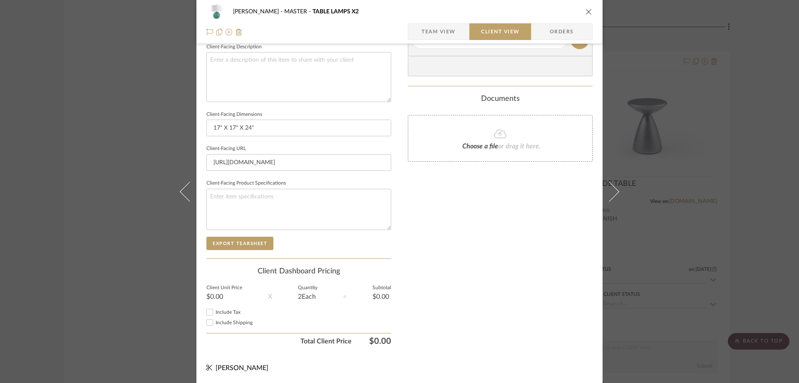
scroll to position [0, 0]
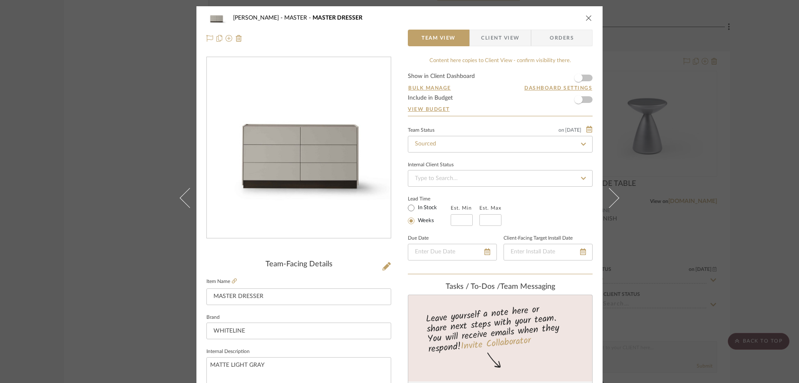
click at [493, 40] on span "Client View" at bounding box center [500, 38] width 38 height 17
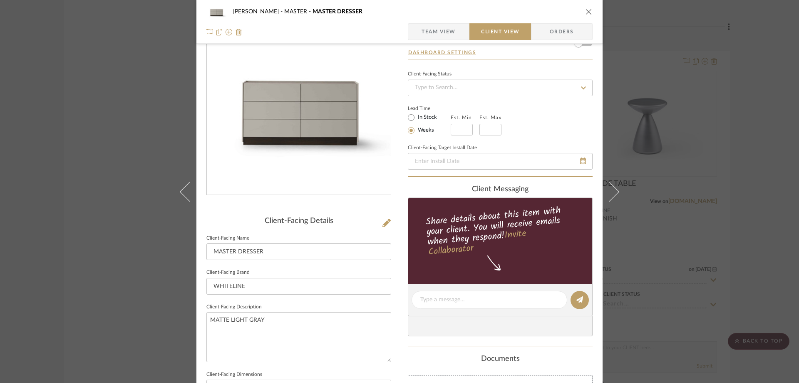
scroll to position [291, 0]
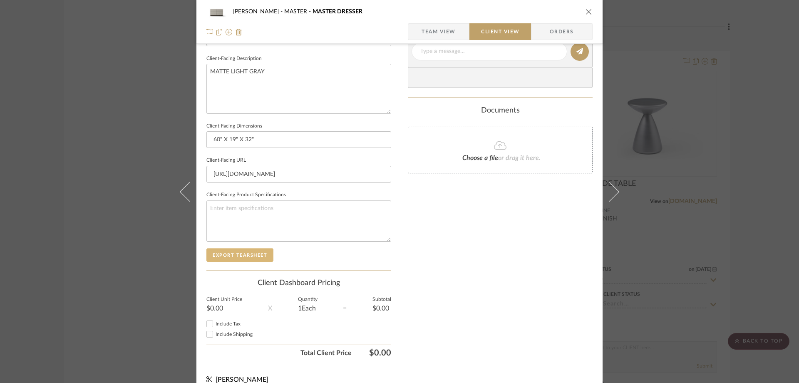
click at [242, 254] on button "Export Tearsheet" at bounding box center [239, 254] width 67 height 13
click at [607, 189] on icon at bounding box center [609, 191] width 20 height 20
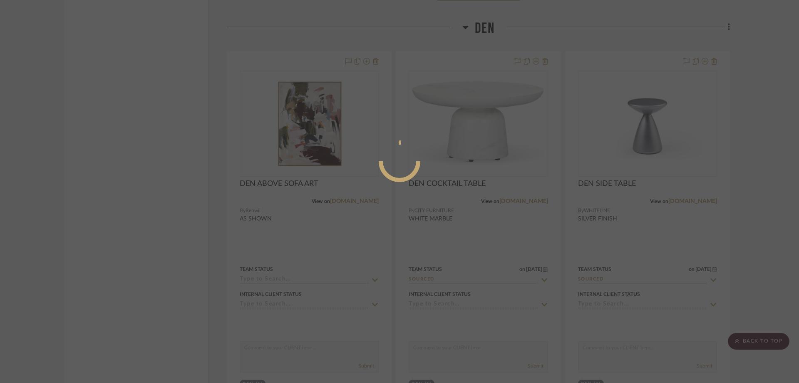
scroll to position [0, 0]
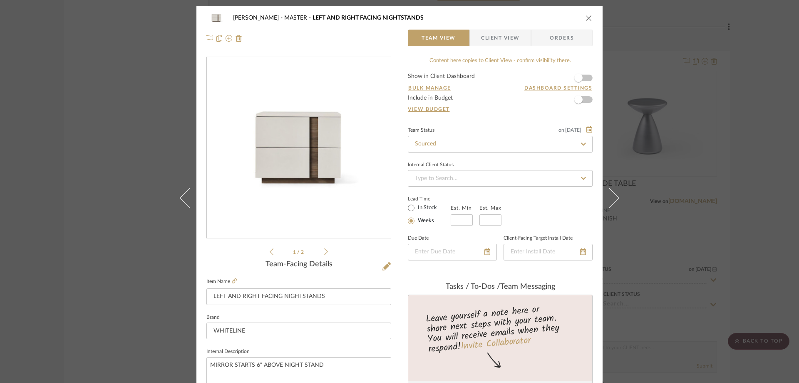
click at [513, 37] on span "Client View" at bounding box center [500, 38] width 38 height 17
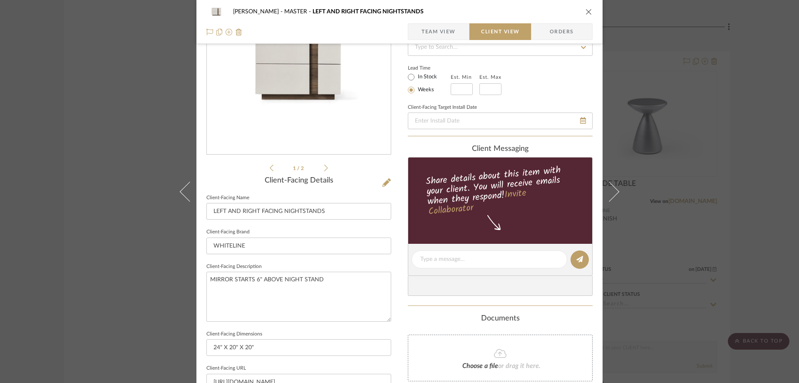
scroll to position [250, 0]
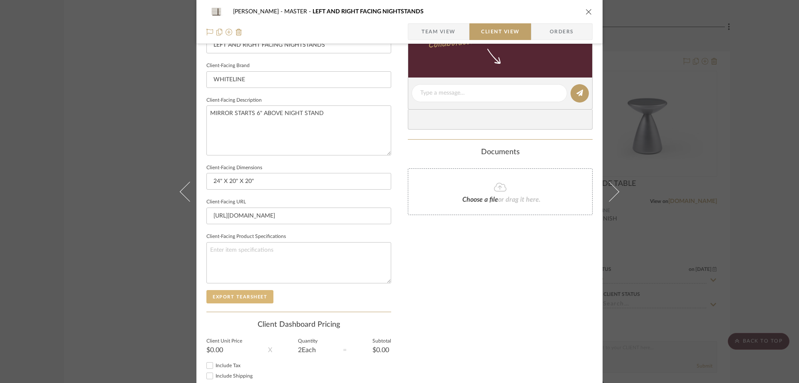
click at [252, 293] on button "Export Tearsheet" at bounding box center [239, 296] width 67 height 13
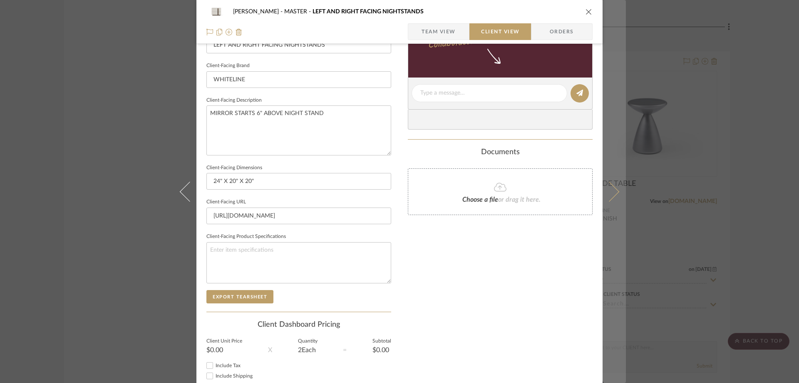
click at [615, 185] on button at bounding box center [614, 191] width 23 height 383
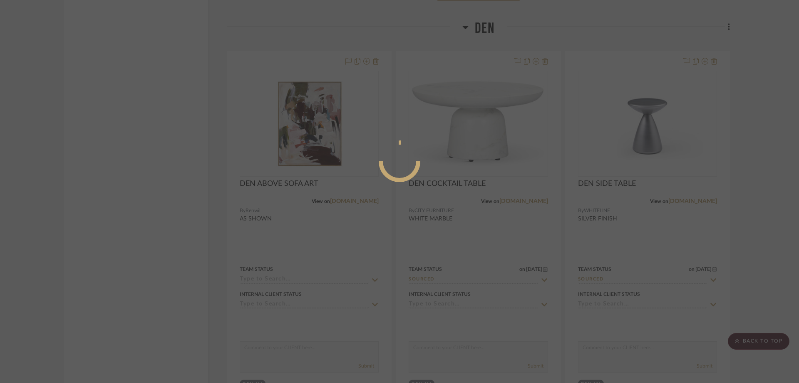
scroll to position [0, 0]
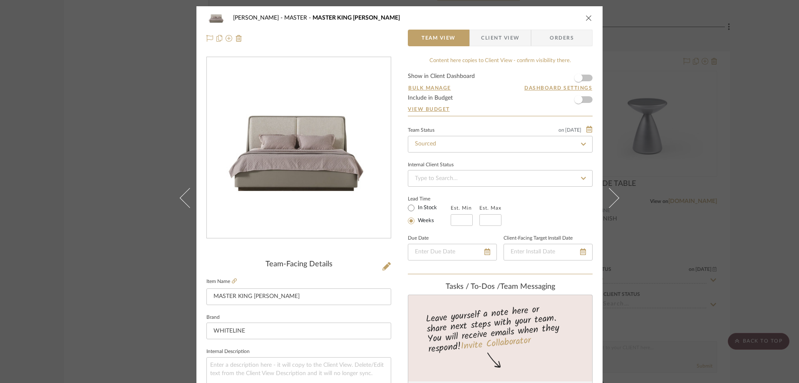
click at [501, 36] on span "Client View" at bounding box center [500, 38] width 38 height 17
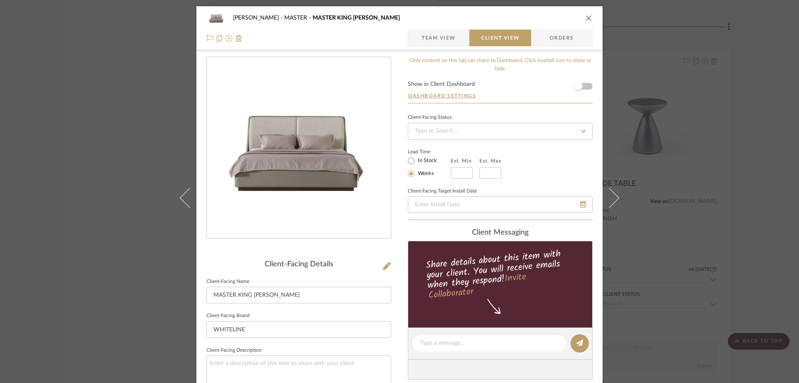
scroll to position [250, 0]
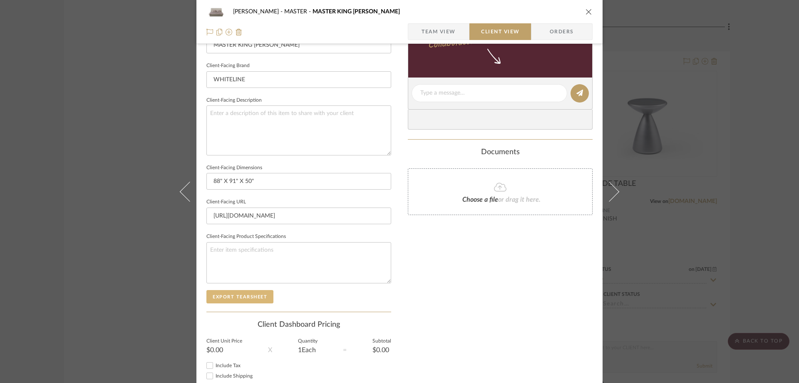
click at [241, 298] on button "Export Tearsheet" at bounding box center [239, 296] width 67 height 13
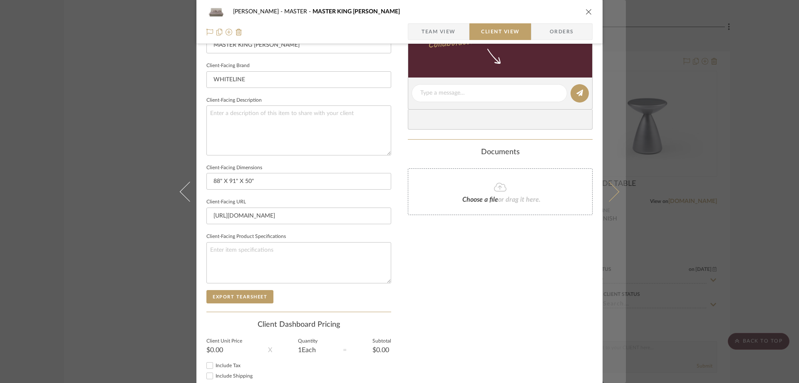
click at [613, 192] on icon at bounding box center [609, 191] width 20 height 20
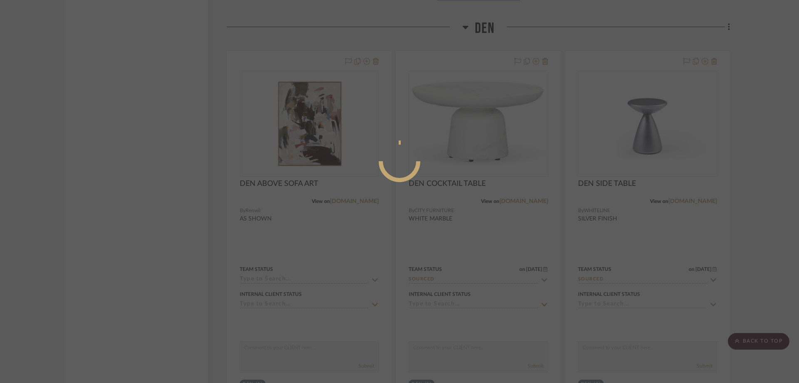
scroll to position [0, 0]
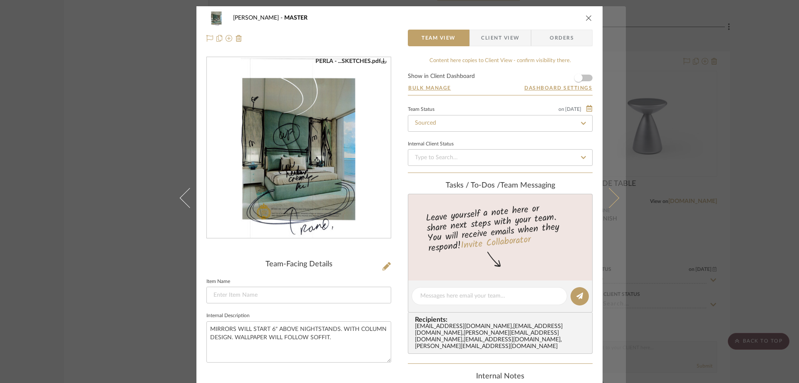
click at [614, 198] on icon at bounding box center [609, 197] width 20 height 20
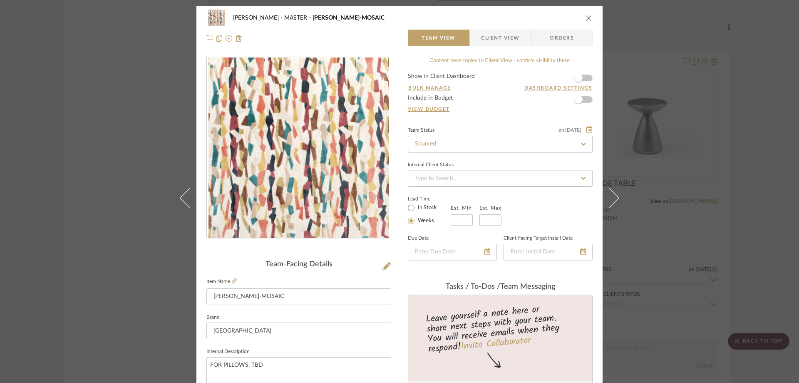
click at [614, 198] on icon at bounding box center [609, 197] width 20 height 20
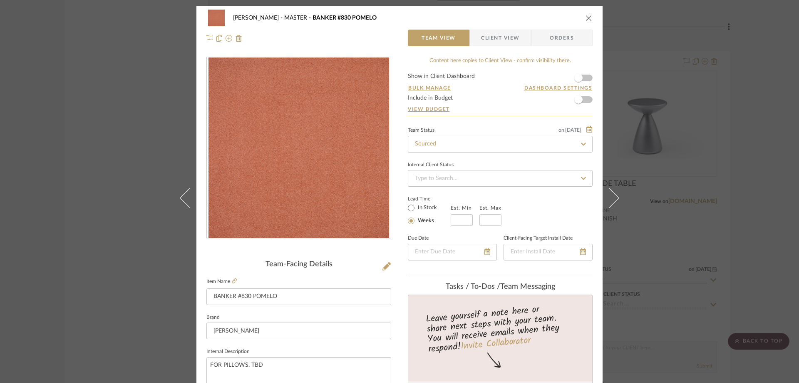
click at [614, 198] on icon at bounding box center [609, 197] width 20 height 20
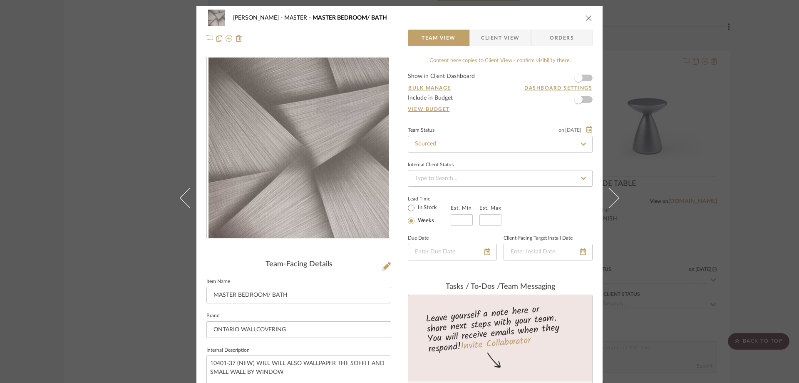
click at [614, 198] on icon at bounding box center [609, 197] width 20 height 20
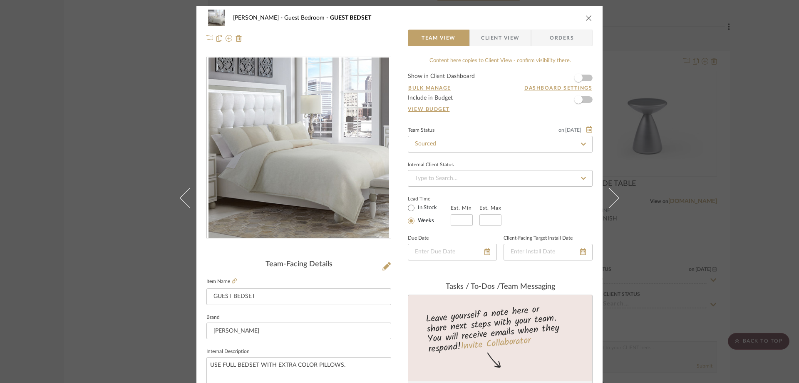
click at [501, 39] on span "Client View" at bounding box center [500, 38] width 38 height 17
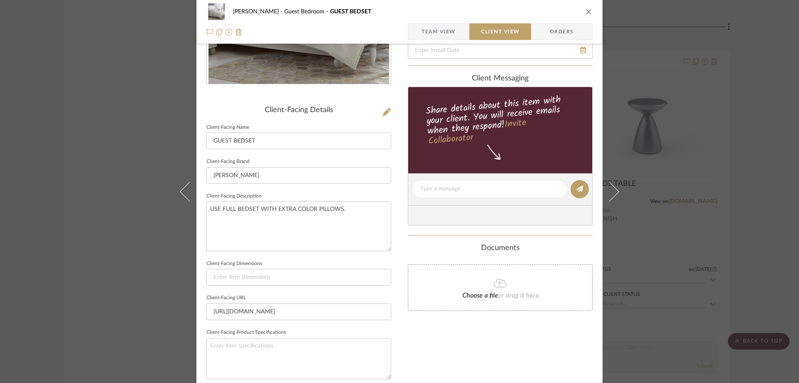
scroll to position [250, 0]
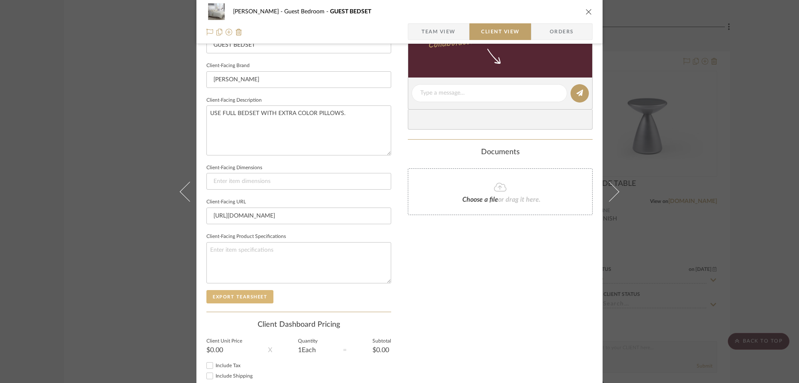
click at [249, 298] on button "Export Tearsheet" at bounding box center [239, 296] width 67 height 13
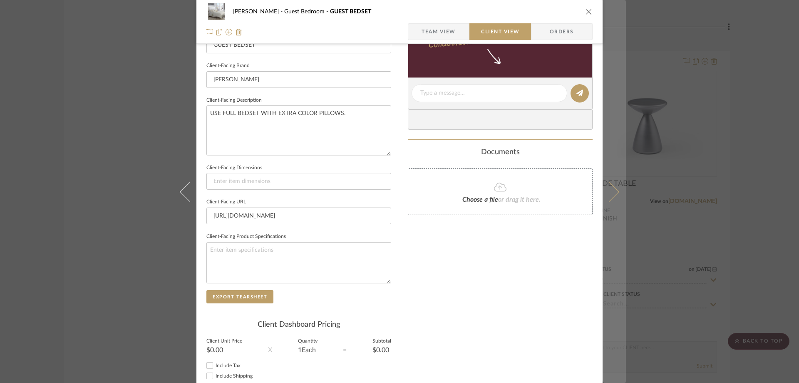
click at [611, 198] on button at bounding box center [614, 191] width 23 height 383
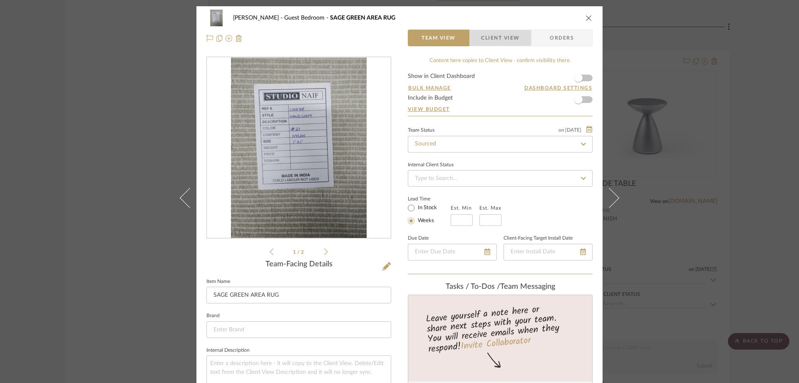
click at [503, 41] on span "Client View" at bounding box center [500, 38] width 38 height 17
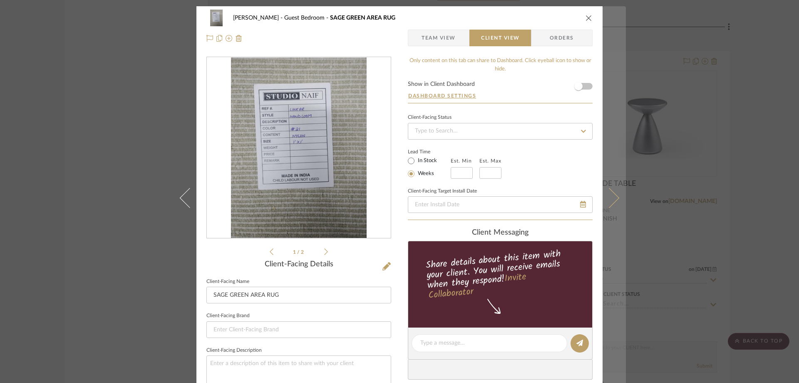
click at [615, 198] on icon at bounding box center [609, 197] width 20 height 20
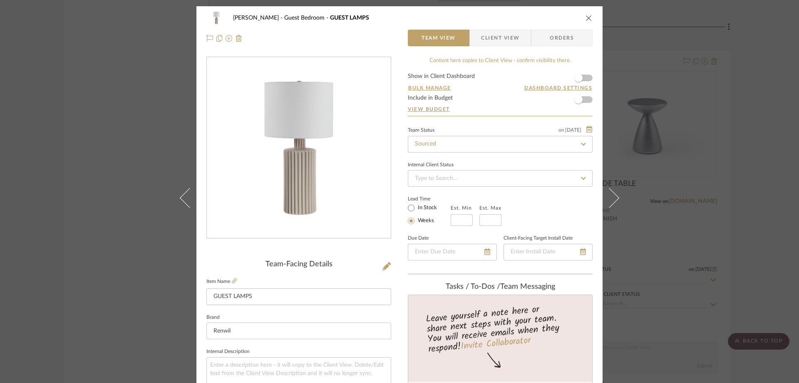
click at [491, 40] on span "Client View" at bounding box center [500, 38] width 38 height 17
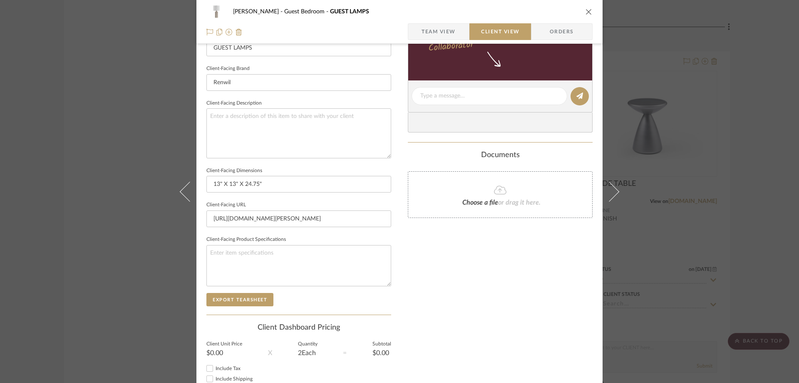
scroll to position [291, 0]
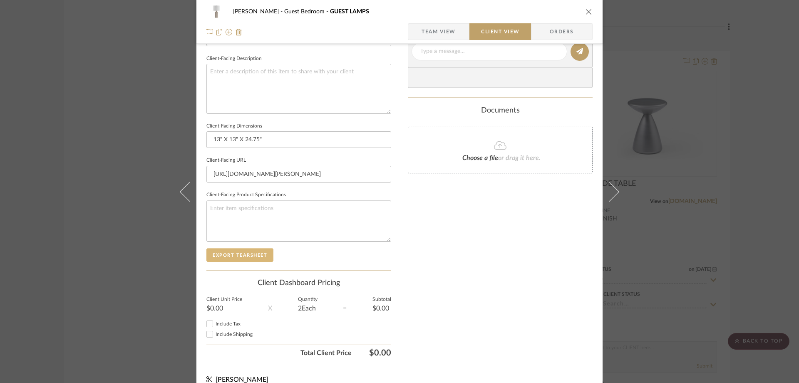
click at [238, 253] on button "Export Tearsheet" at bounding box center [239, 254] width 67 height 13
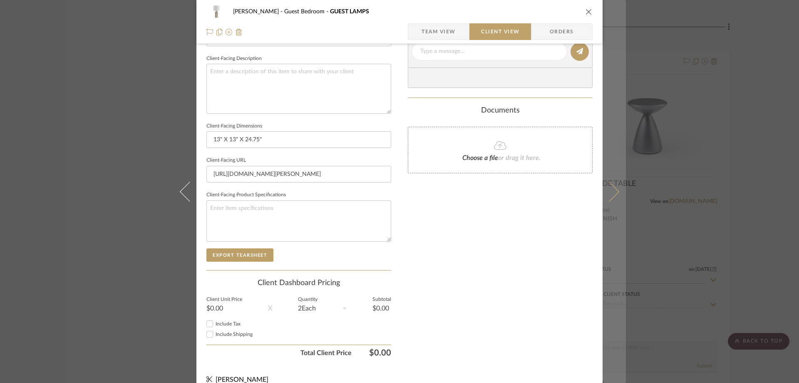
click at [617, 189] on button at bounding box center [614, 191] width 23 height 383
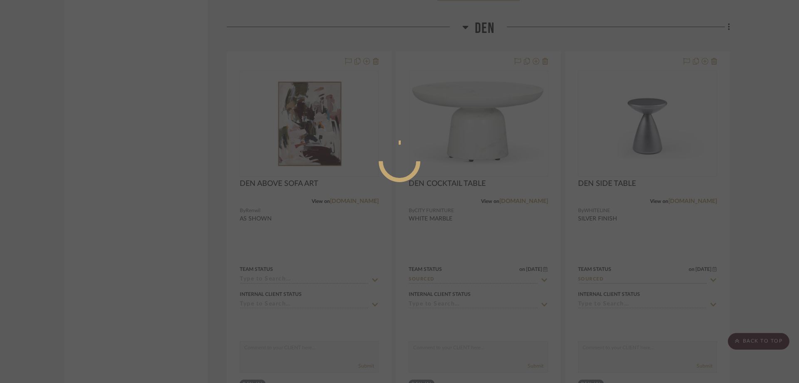
scroll to position [0, 0]
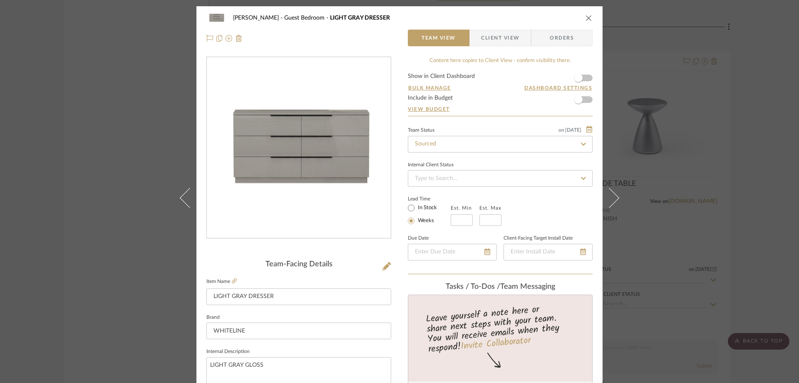
click at [497, 37] on span "Client View" at bounding box center [500, 38] width 38 height 17
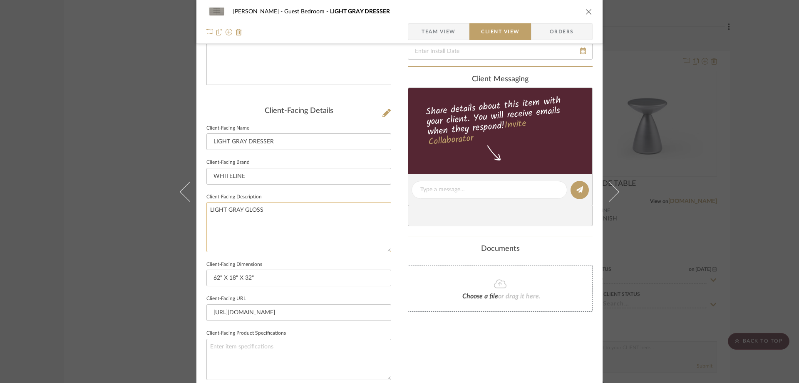
scroll to position [250, 0]
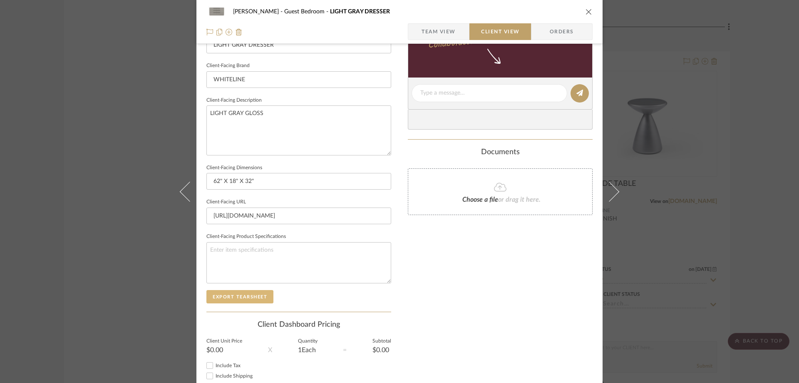
click at [239, 302] on button "Export Tearsheet" at bounding box center [239, 296] width 67 height 13
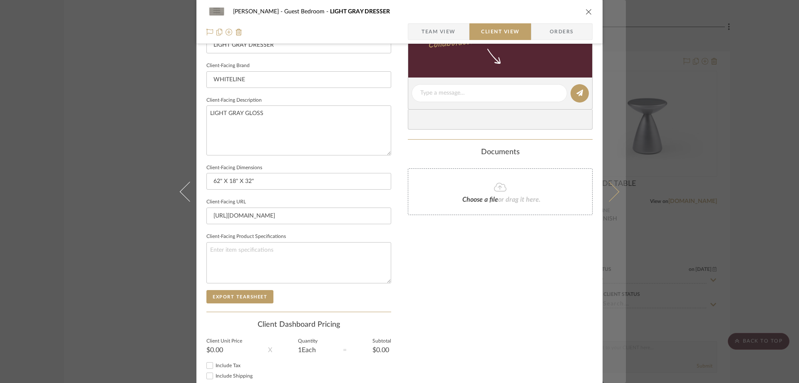
click at [615, 183] on button at bounding box center [614, 191] width 23 height 383
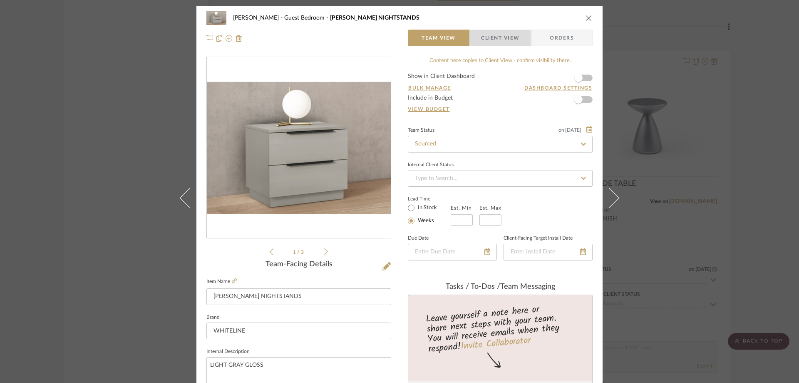
click at [501, 35] on span "Client View" at bounding box center [500, 38] width 38 height 17
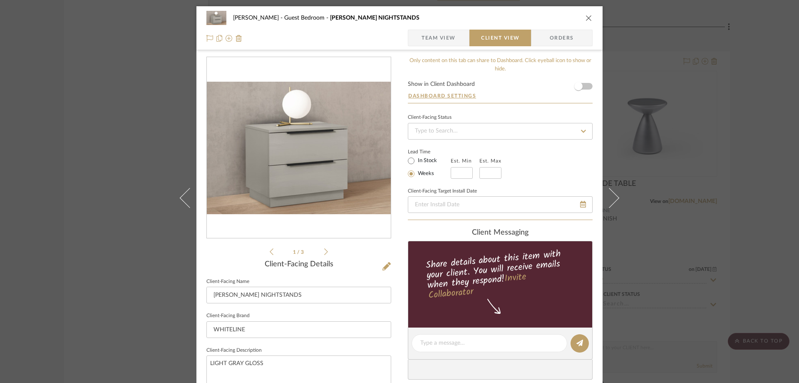
scroll to position [208, 0]
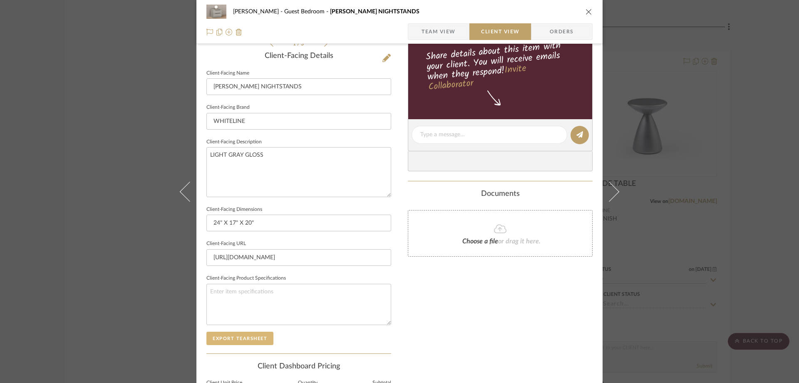
click at [242, 338] on button "Export Tearsheet" at bounding box center [239, 337] width 67 height 13
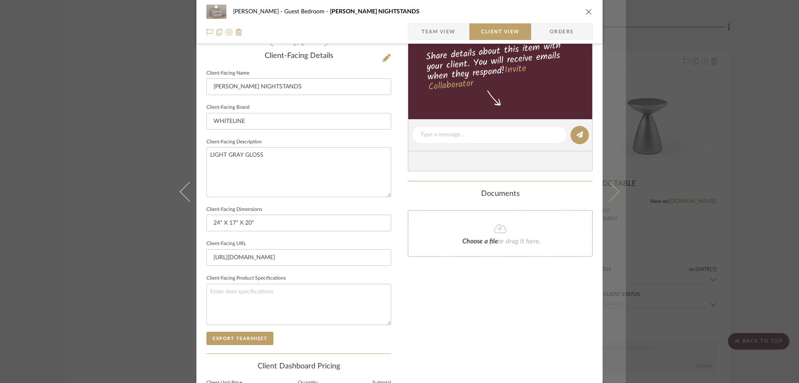
click at [607, 188] on icon at bounding box center [609, 191] width 20 height 20
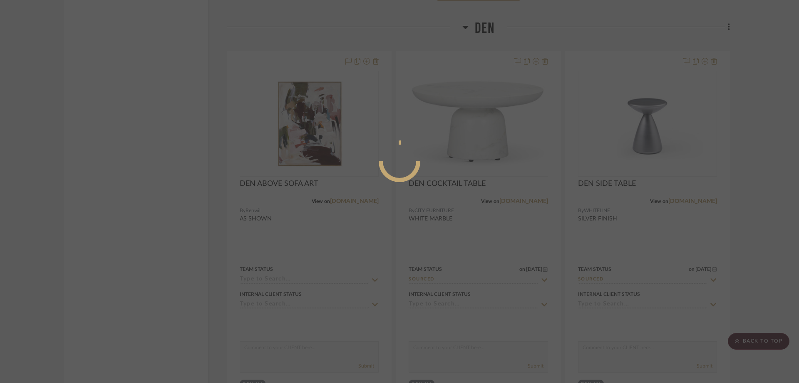
scroll to position [0, 0]
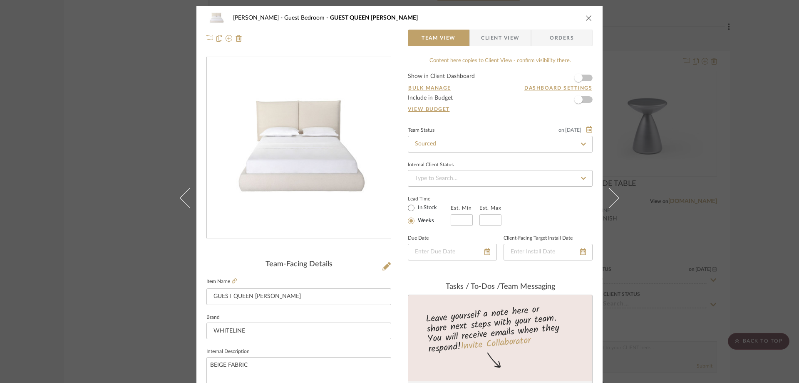
click at [509, 37] on span "Client View" at bounding box center [500, 38] width 38 height 17
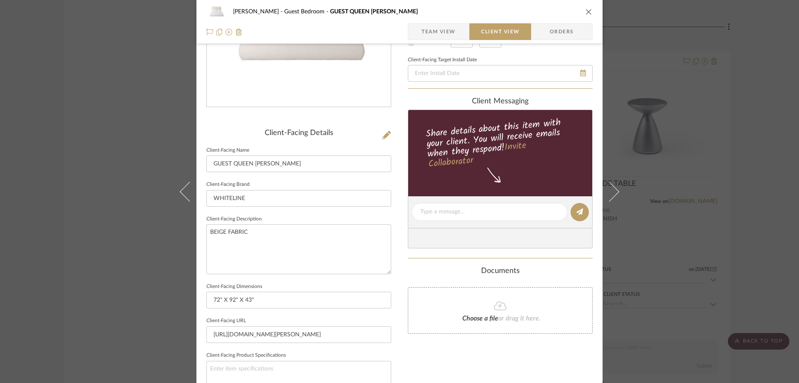
scroll to position [208, 0]
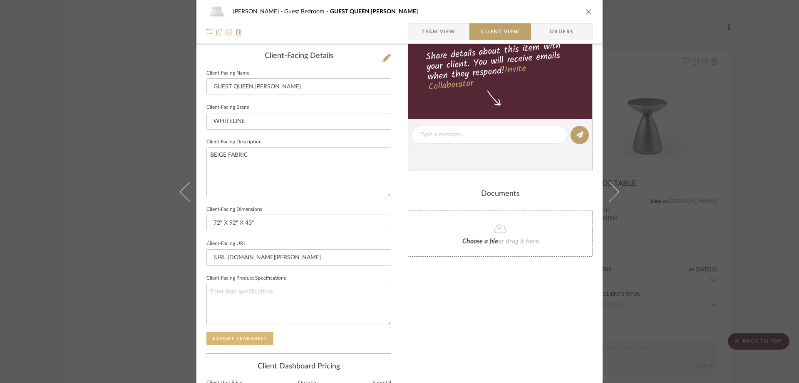
click at [228, 341] on button "Export Tearsheet" at bounding box center [239, 337] width 67 height 13
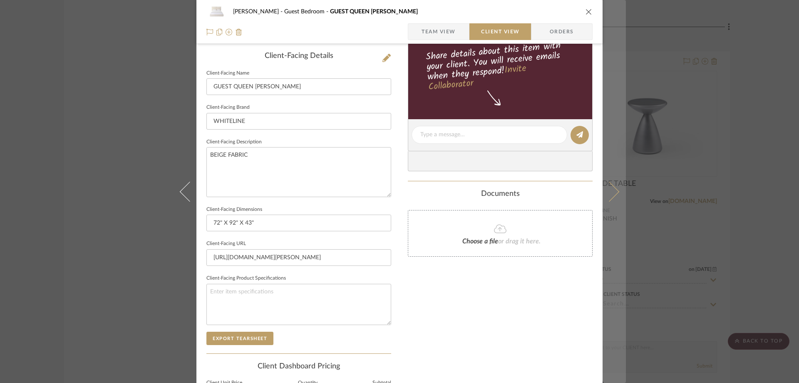
click at [617, 192] on button at bounding box center [614, 191] width 23 height 383
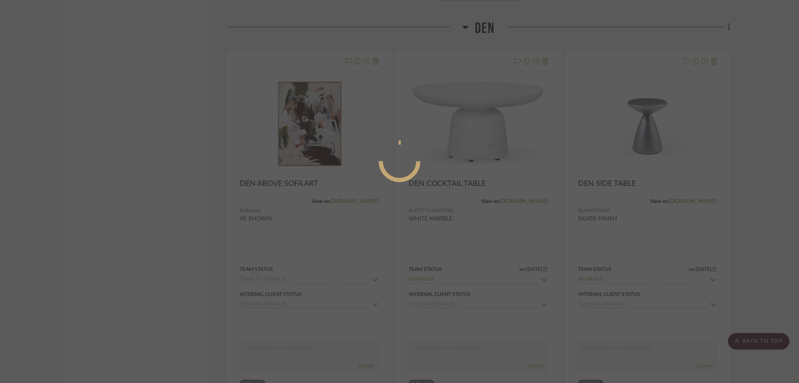
scroll to position [0, 0]
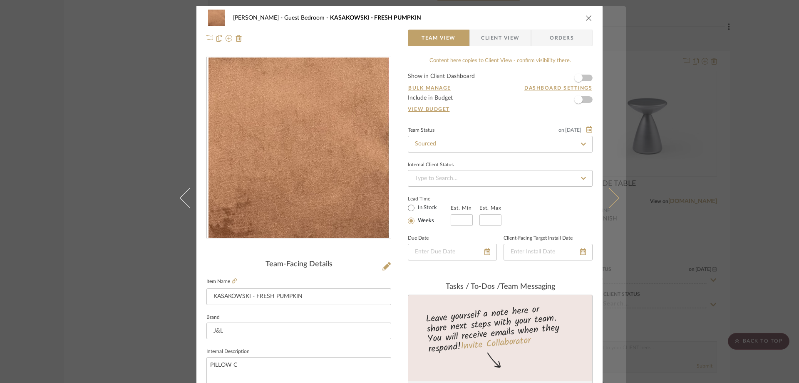
click at [618, 198] on button at bounding box center [614, 197] width 23 height 383
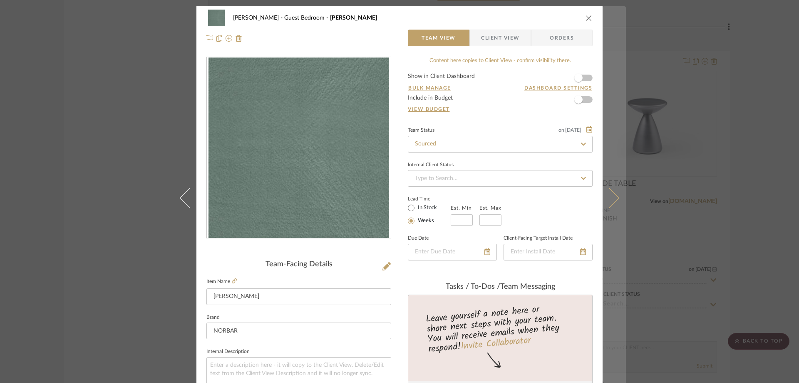
click at [611, 201] on icon at bounding box center [609, 197] width 20 height 20
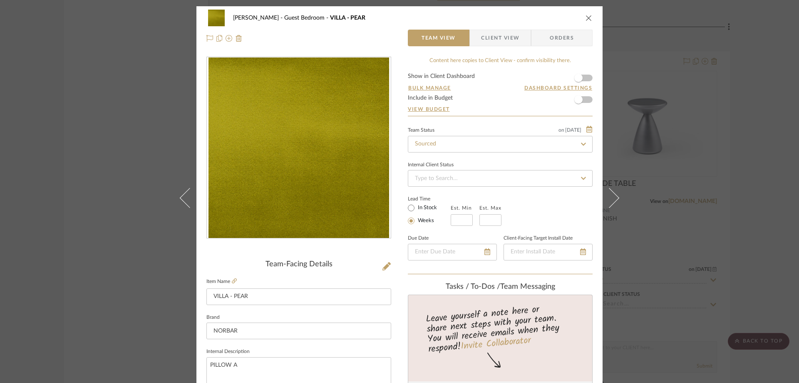
click at [611, 201] on icon at bounding box center [609, 197] width 20 height 20
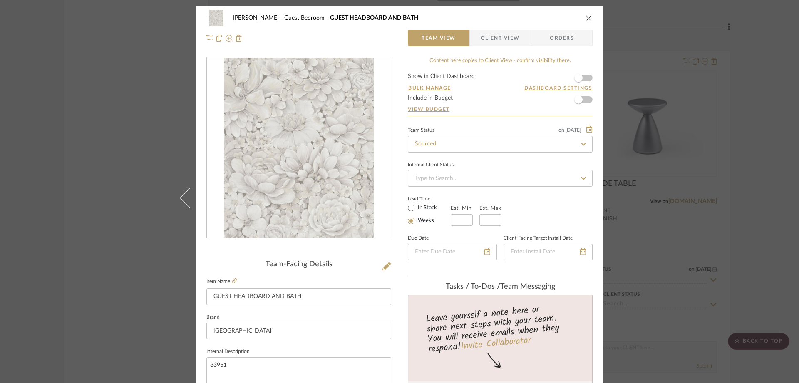
click at [586, 17] on icon "close" at bounding box center [589, 18] width 7 height 7
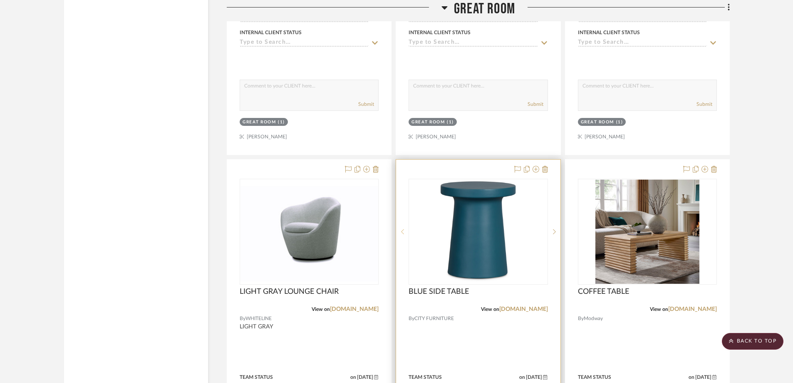
scroll to position [2831, 0]
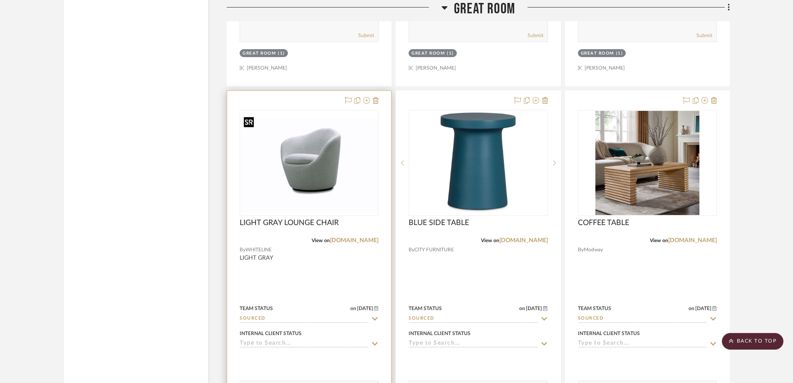
click at [331, 192] on img "0" at bounding box center [310, 162] width 138 height 99
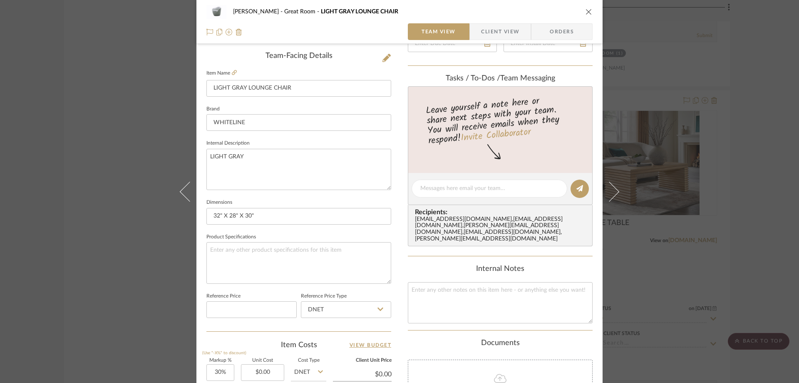
scroll to position [393, 0]
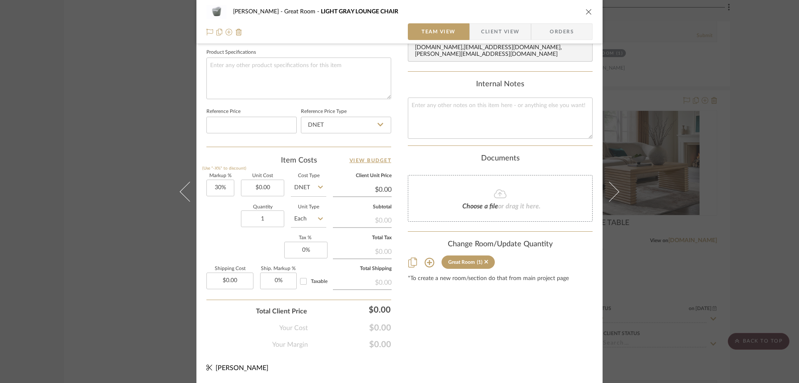
click at [425, 259] on icon at bounding box center [430, 262] width 10 height 10
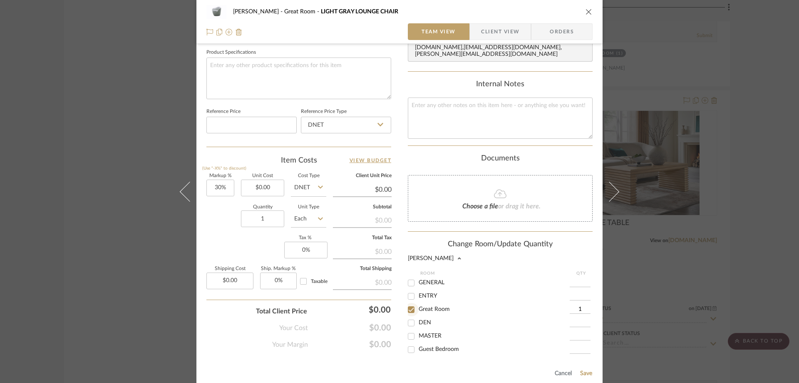
click at [410, 303] on input "Great Room" at bounding box center [411, 309] width 13 height 13
checkbox input "false"
click at [407, 316] on input "DEN" at bounding box center [411, 322] width 13 height 13
checkbox input "true"
type input "1"
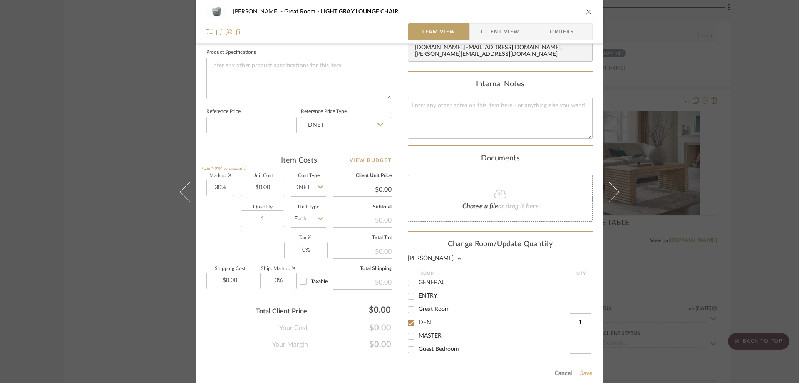
click at [582, 370] on button "Save" at bounding box center [586, 373] width 13 height 7
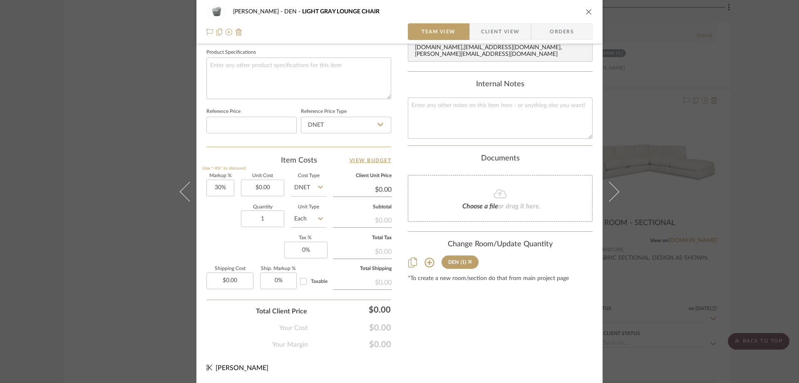
scroll to position [268, 0]
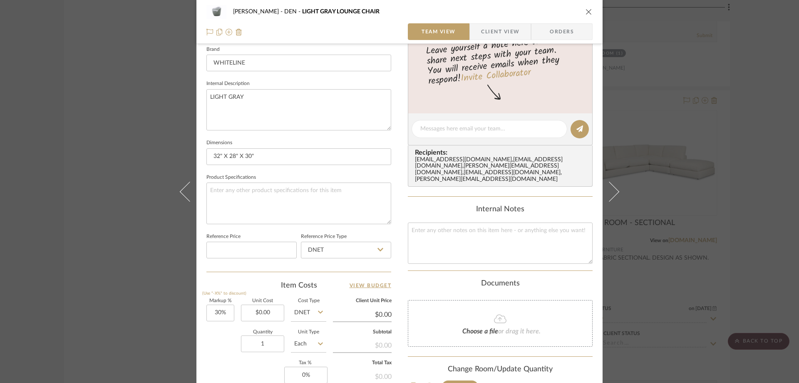
click at [586, 14] on icon "close" at bounding box center [589, 11] width 7 height 7
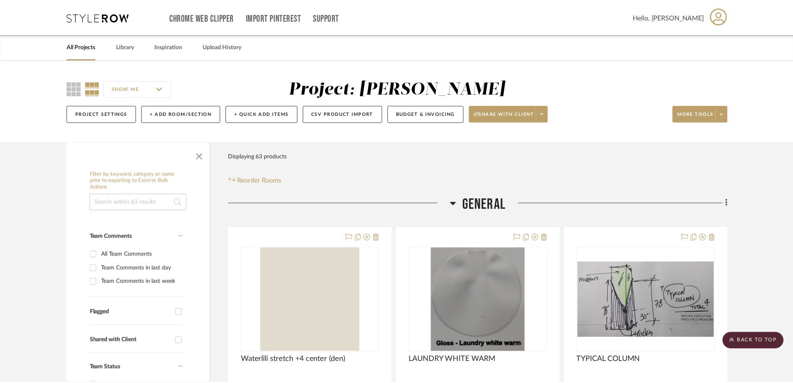
scroll to position [2831, 0]
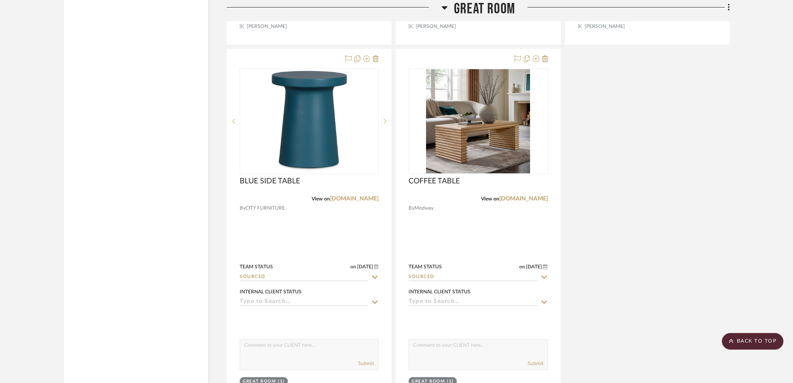
scroll to position [3206, 0]
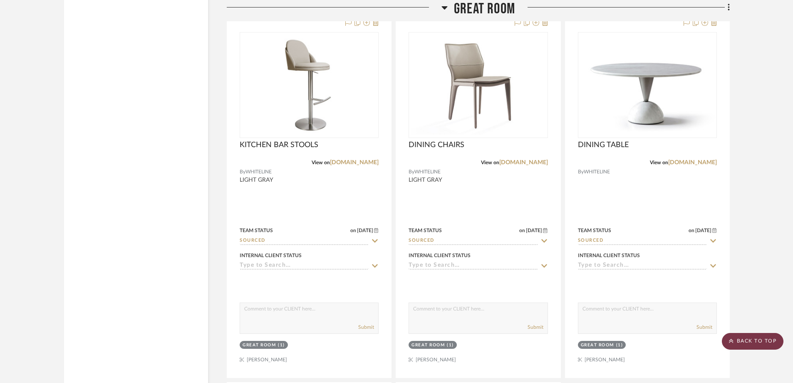
click at [753, 345] on scroll-to-top-button "BACK TO TOP" at bounding box center [753, 341] width 62 height 17
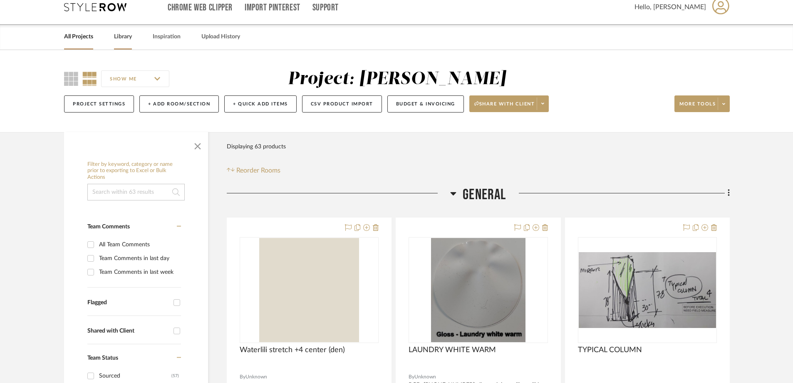
scroll to position [0, 0]
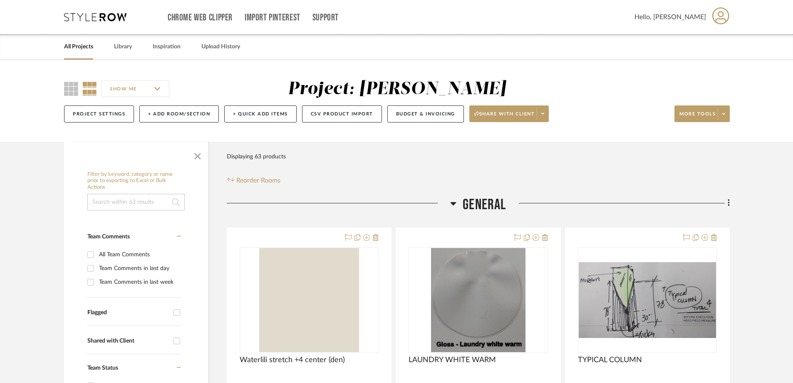
click at [81, 54] on div "All Projects" at bounding box center [78, 46] width 29 height 25
click at [80, 45] on link "All Projects" at bounding box center [78, 46] width 29 height 11
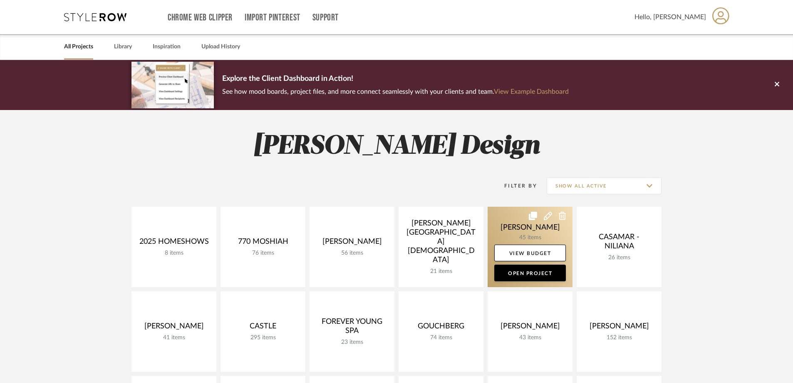
click at [531, 230] on link at bounding box center [530, 246] width 85 height 80
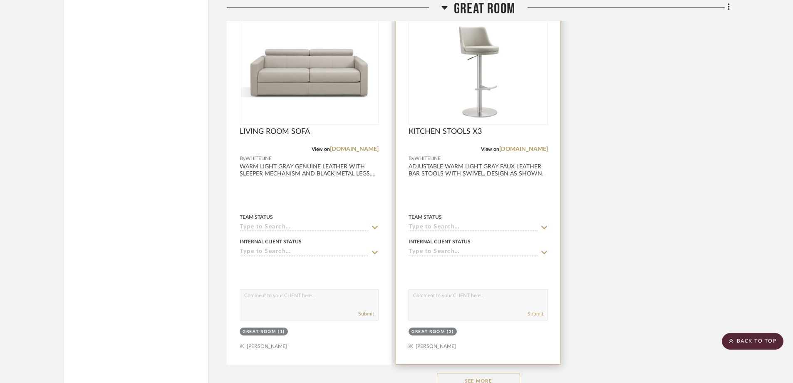
scroll to position [1624, 0]
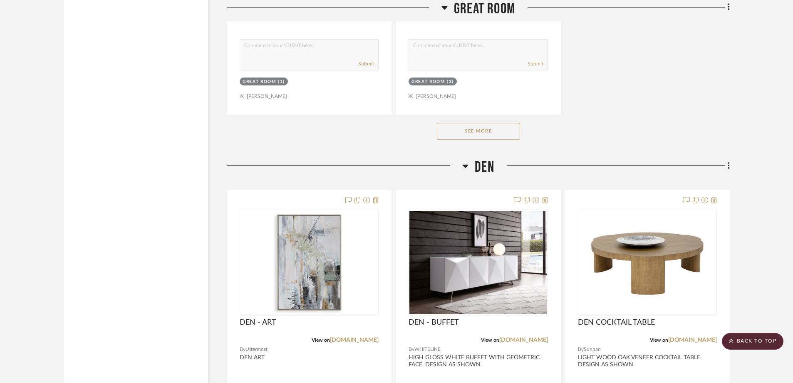
click at [476, 136] on button "See More" at bounding box center [478, 131] width 83 height 17
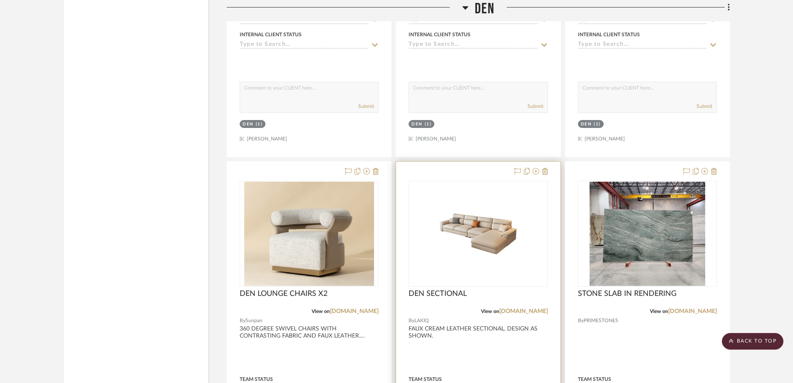
scroll to position [2831, 0]
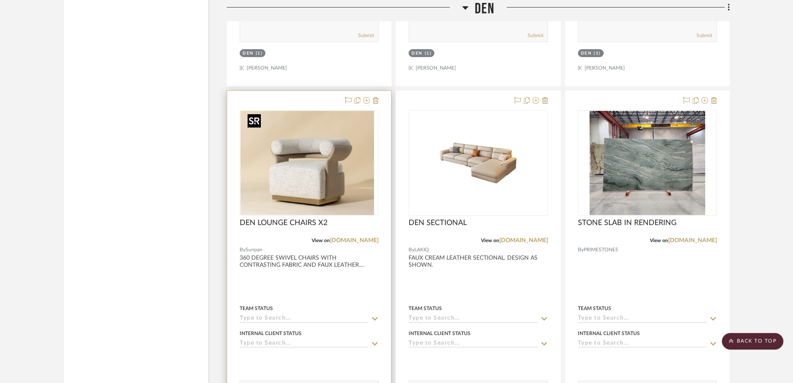
click at [365, 160] on div at bounding box center [309, 163] width 139 height 106
click at [306, 174] on img "0" at bounding box center [309, 163] width 130 height 104
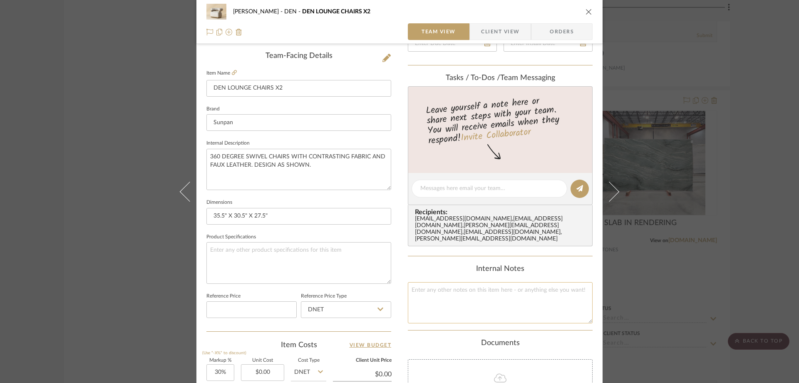
scroll to position [393, 0]
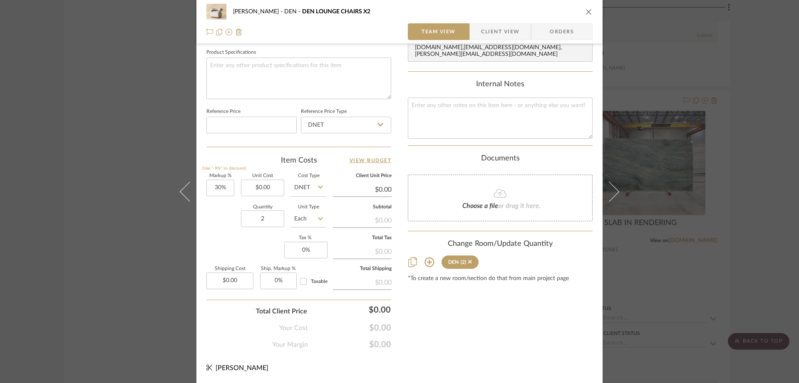
click at [412, 257] on icon at bounding box center [412, 262] width 9 height 10
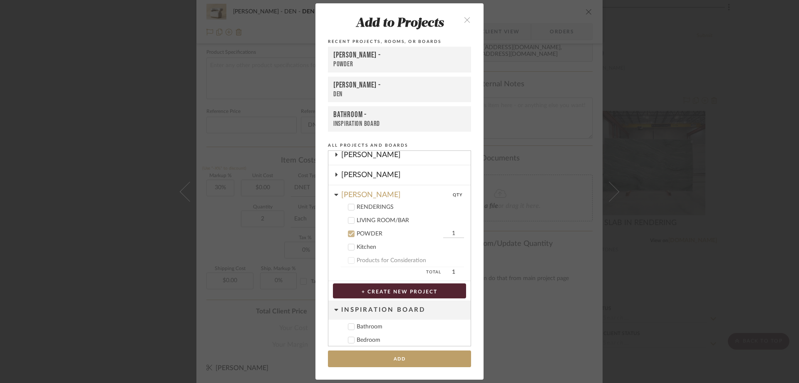
scroll to position [311, 0]
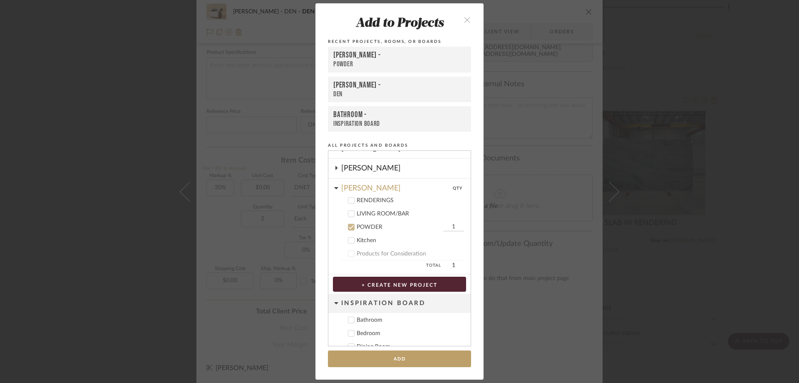
click at [349, 228] on icon at bounding box center [351, 227] width 6 height 6
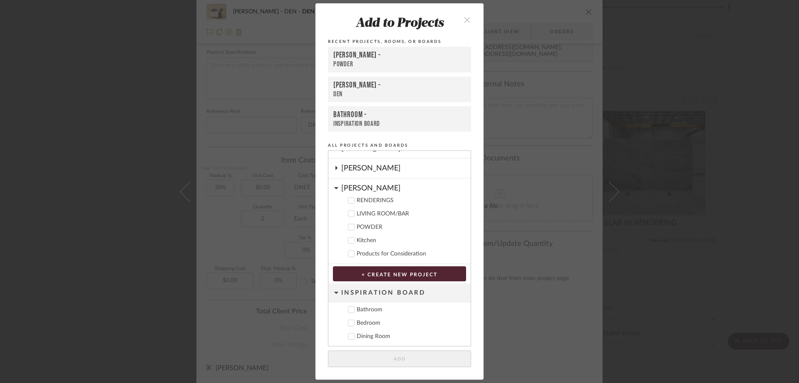
click at [334, 187] on icon at bounding box center [336, 188] width 4 height 2
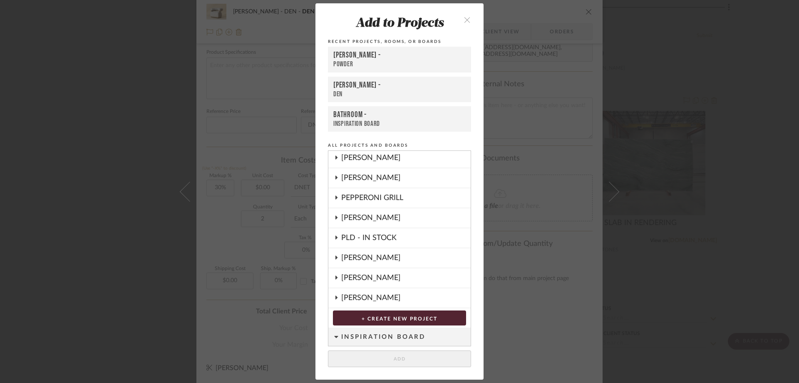
scroll to position [208, 0]
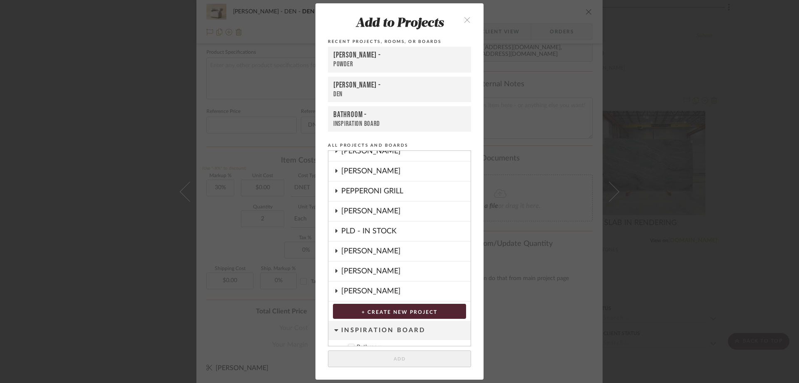
click at [377, 211] on div "[PERSON_NAME]" at bounding box center [405, 210] width 129 height 19
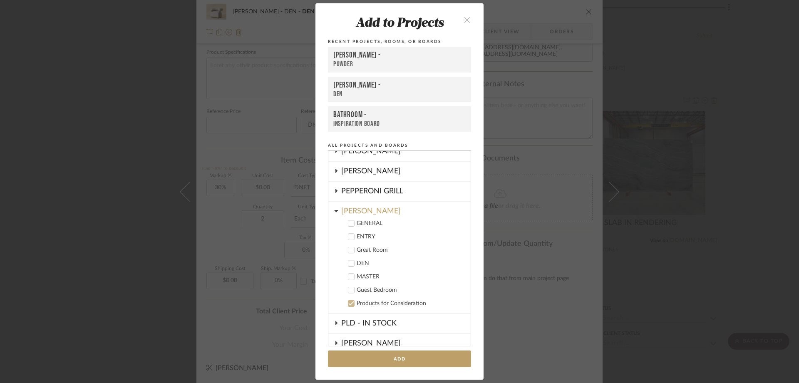
click at [349, 304] on icon at bounding box center [351, 303] width 6 height 6
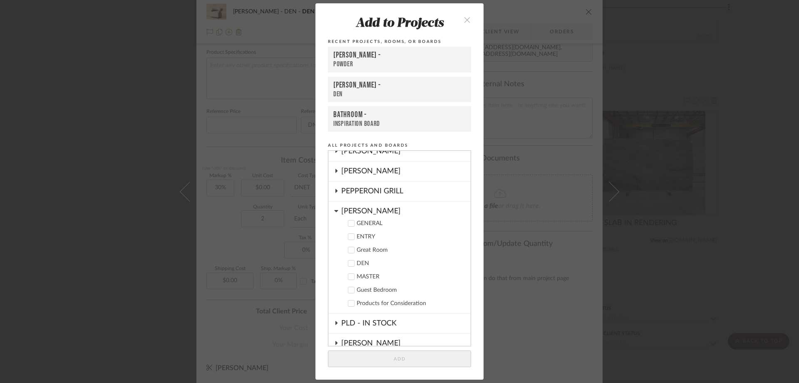
click at [349, 252] on icon at bounding box center [351, 250] width 6 height 6
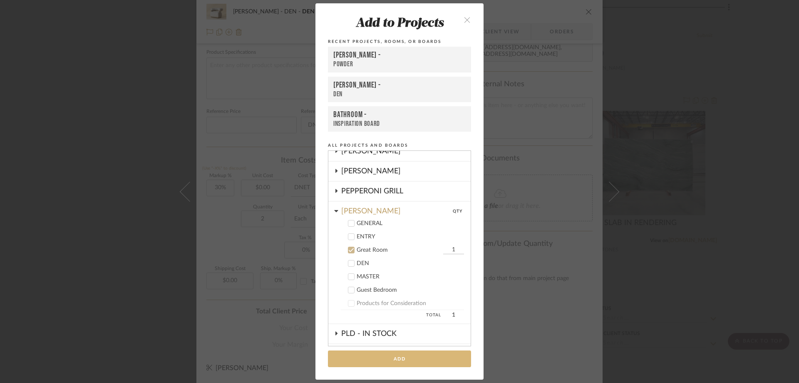
click at [408, 361] on button "Add" at bounding box center [399, 358] width 143 height 17
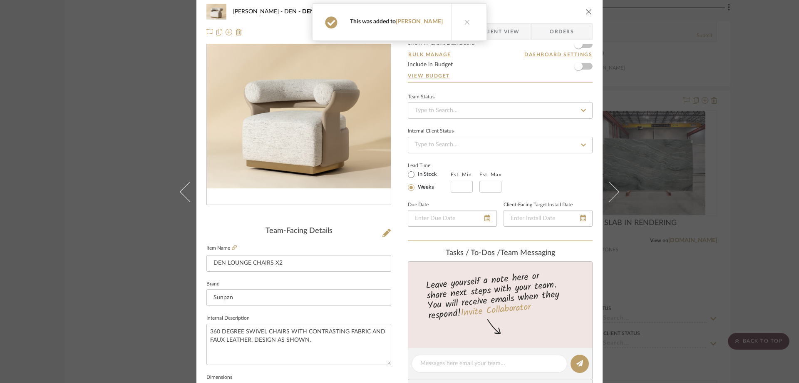
scroll to position [0, 0]
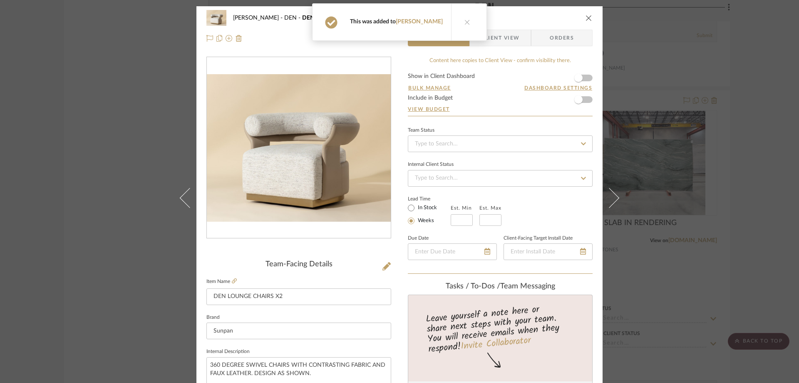
click at [585, 15] on button "close" at bounding box center [588, 17] width 7 height 7
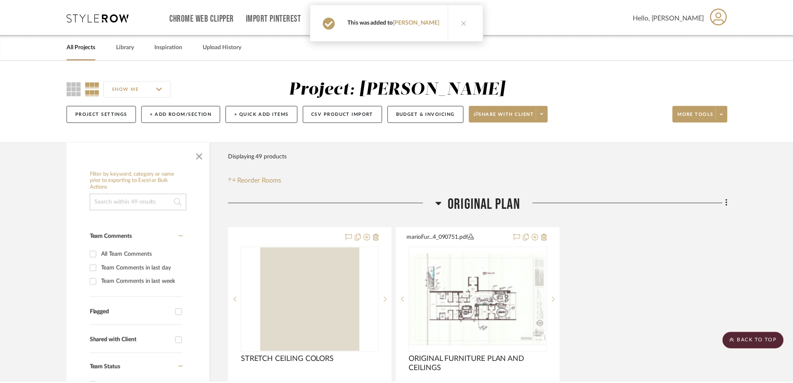
scroll to position [2831, 0]
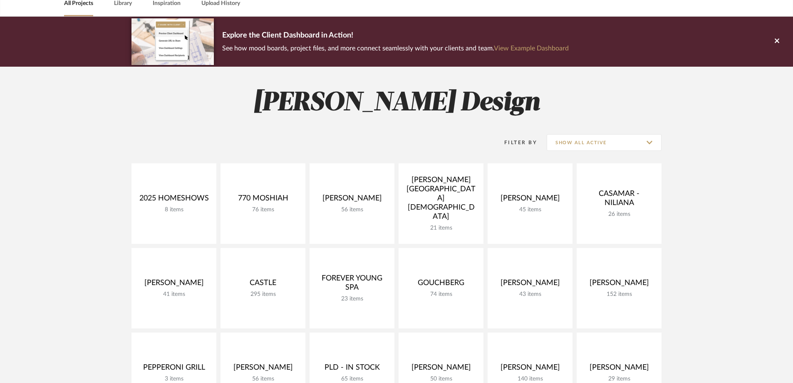
scroll to position [83, 0]
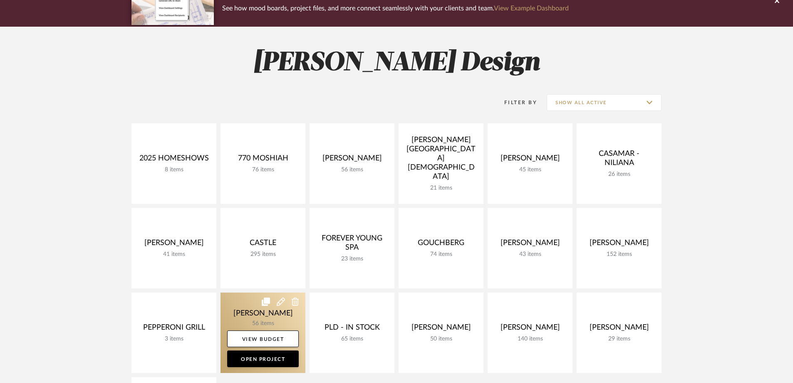
click at [255, 316] on link at bounding box center [263, 332] width 85 height 80
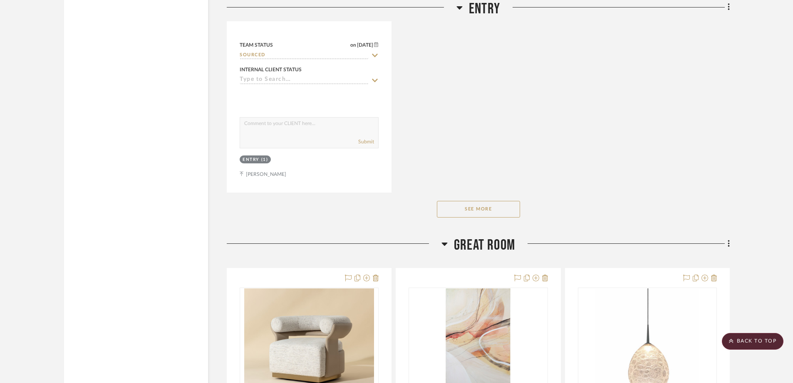
scroll to position [2206, 0]
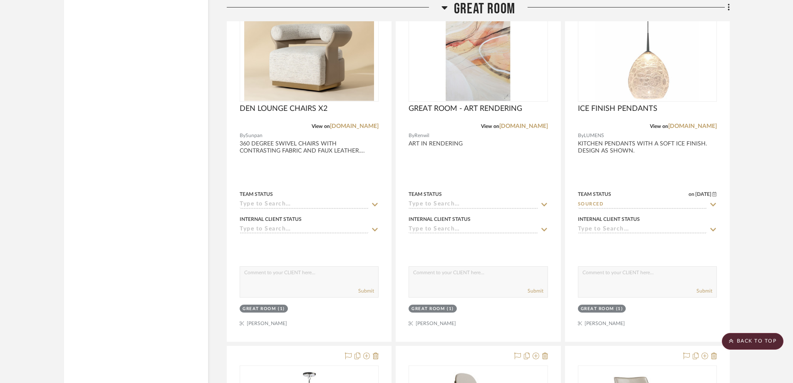
click at [748, 217] on project-details-page "SHOW ME Project: PERLA SELENE Project Settings + Add Room/Section + Quick Add I…" at bounding box center [396, 274] width 793 height 4840
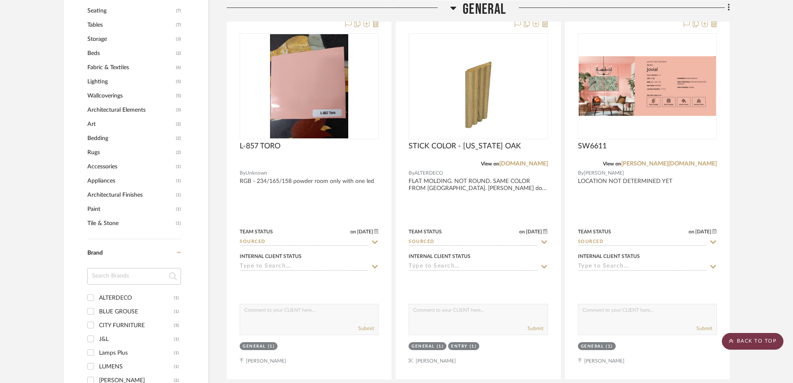
click at [757, 339] on scroll-to-top-button "BACK TO TOP" at bounding box center [753, 341] width 62 height 17
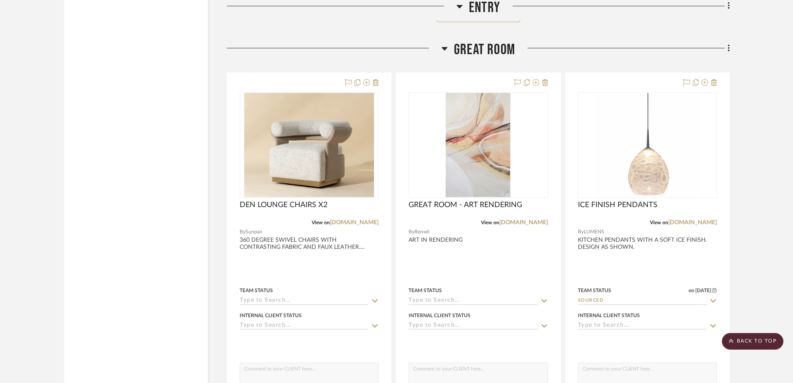
scroll to position [2165, 0]
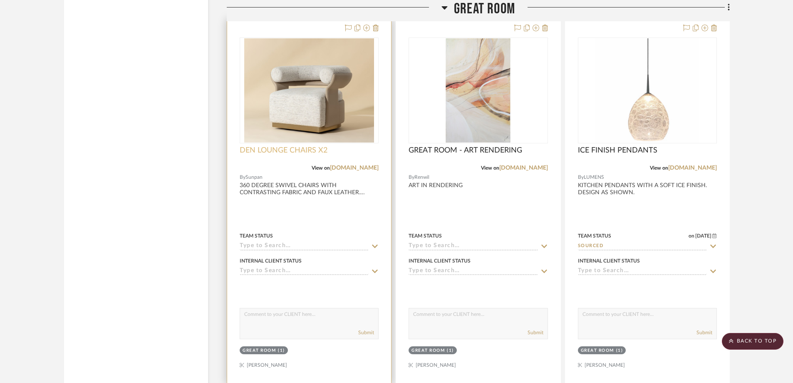
click at [313, 152] on span "DEN LOUNGE CHAIRS X2" at bounding box center [284, 150] width 88 height 9
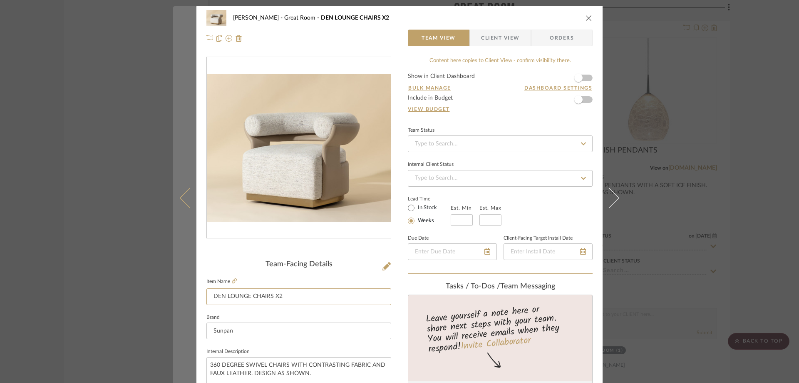
drag, startPoint x: 224, startPoint y: 297, endPoint x: 192, endPoint y: 297, distance: 32.1
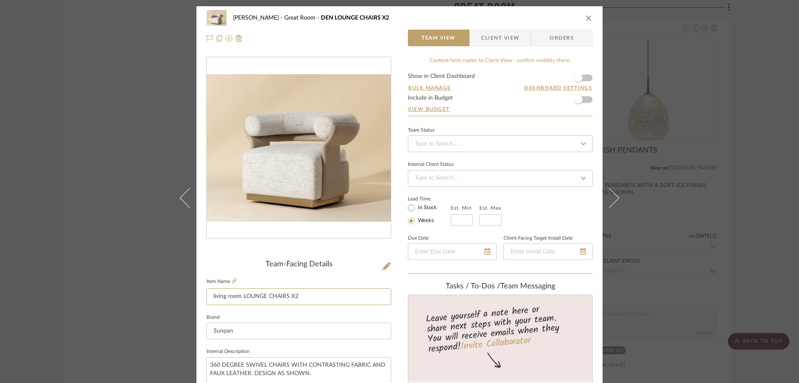
type input "living room LOUNGE CHAIRS X2"
click at [588, 19] on icon "close" at bounding box center [589, 18] width 7 height 7
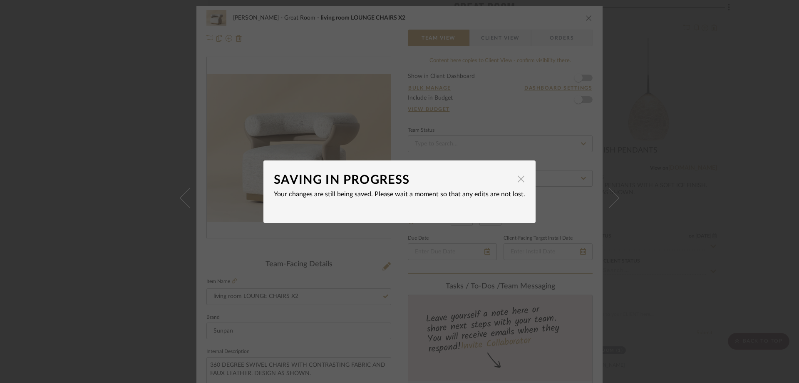
click at [519, 180] on span "button" at bounding box center [521, 179] width 17 height 17
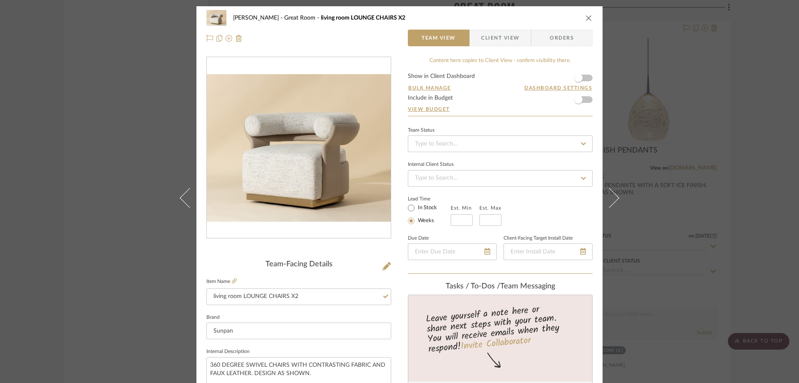
click at [587, 20] on icon "close" at bounding box center [589, 18] width 7 height 7
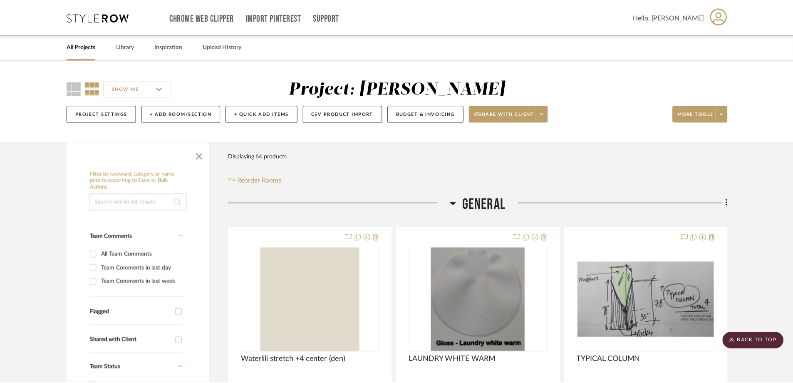
scroll to position [2165, 0]
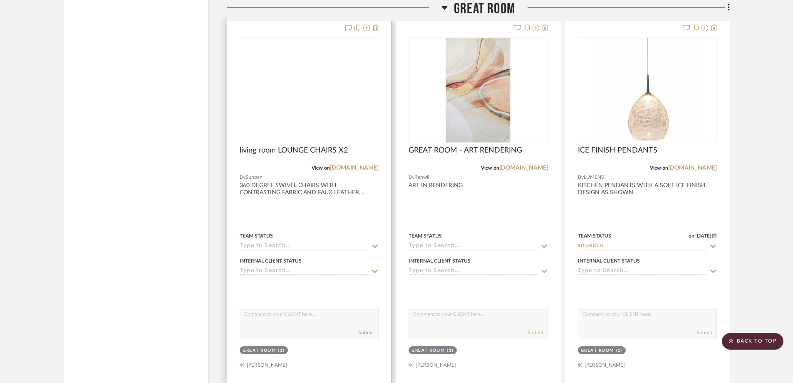
click at [0, 0] on img at bounding box center [0, 0] width 0 height 0
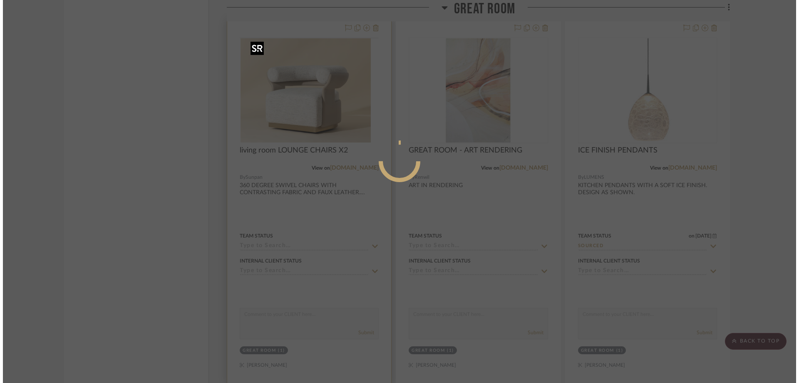
scroll to position [0, 0]
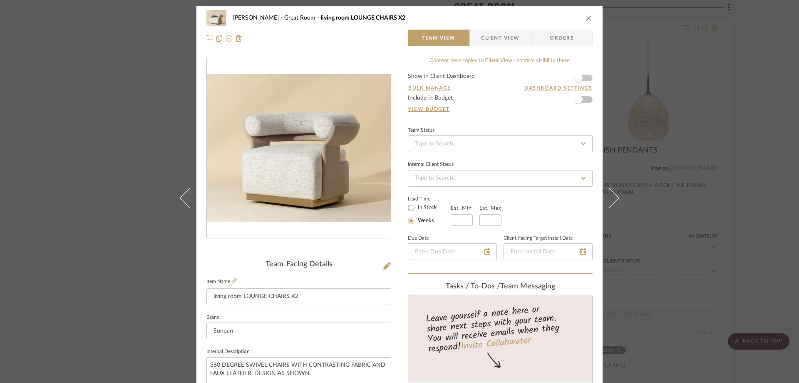
click at [508, 34] on span "Client View" at bounding box center [500, 38] width 38 height 17
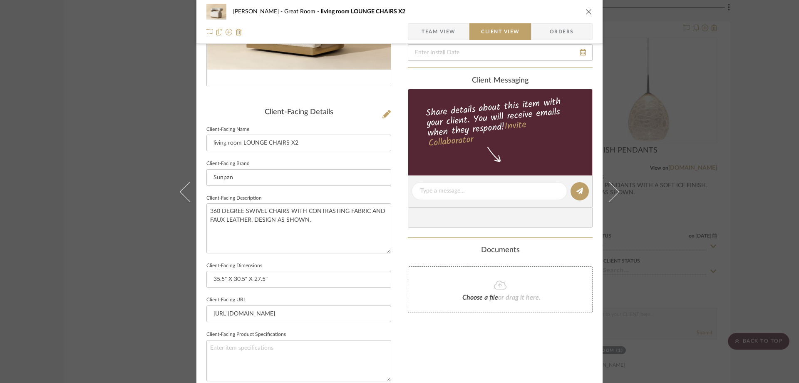
scroll to position [291, 0]
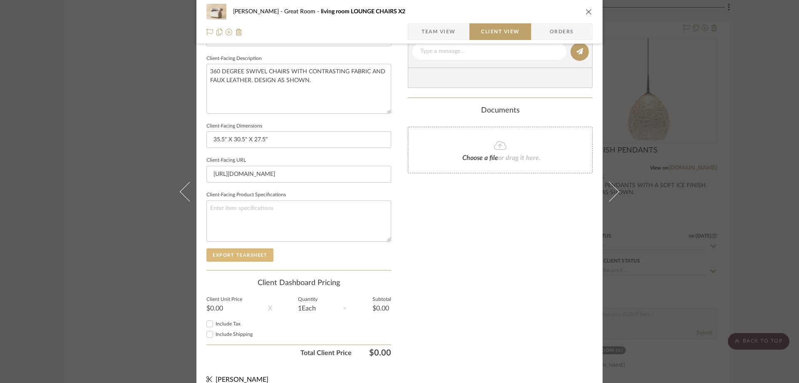
click at [226, 254] on button "Export Tearsheet" at bounding box center [239, 254] width 67 height 13
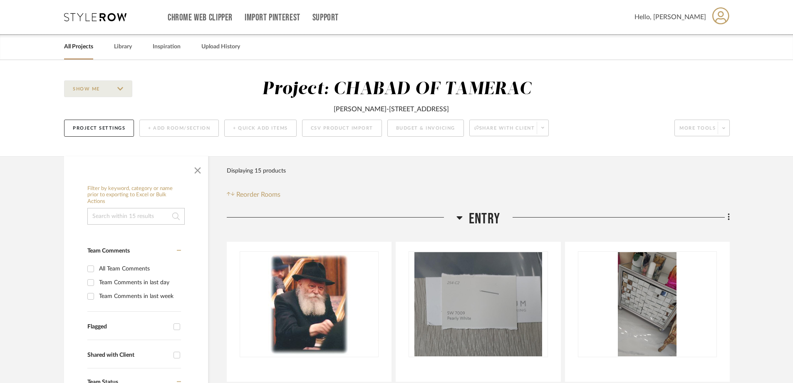
click at [81, 45] on link "All Projects" at bounding box center [78, 46] width 29 height 11
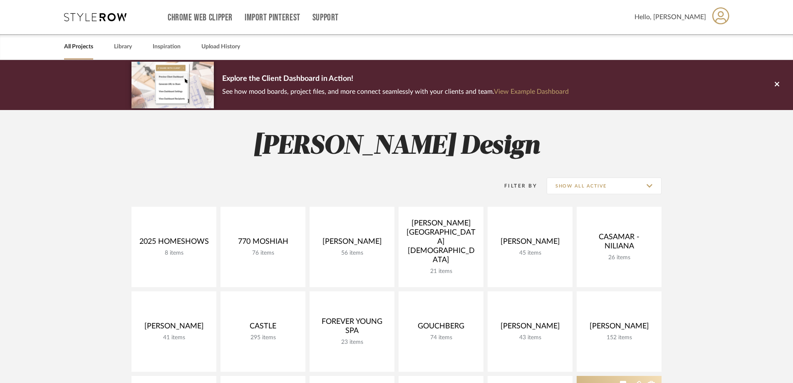
scroll to position [125, 0]
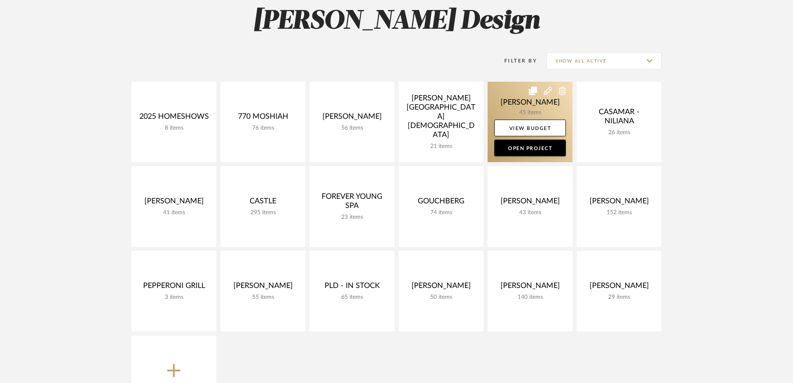
click at [522, 109] on link at bounding box center [530, 122] width 85 height 80
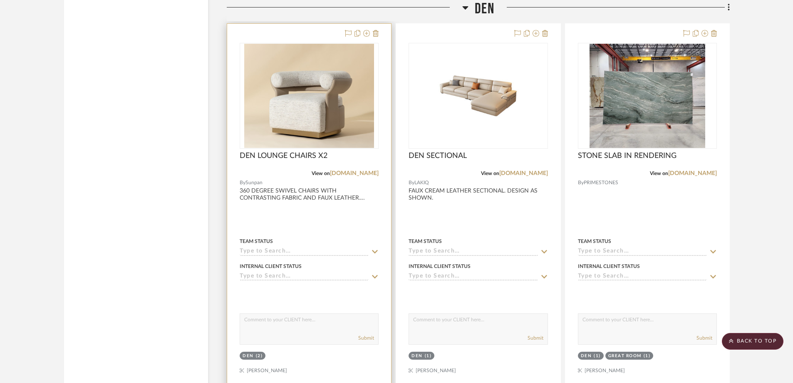
scroll to position [2123, 0]
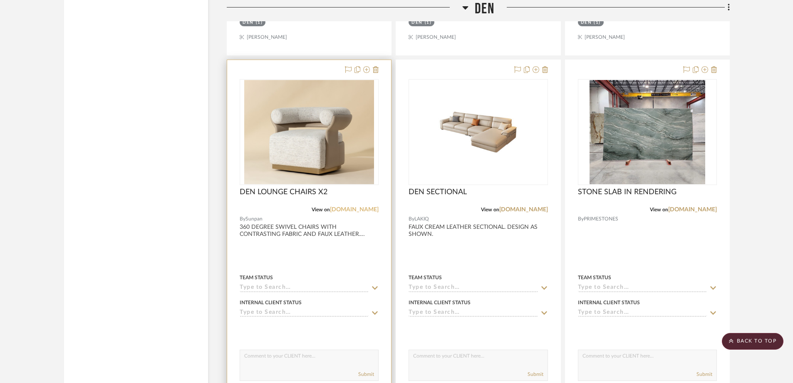
click at [359, 208] on link "sunpan.com" at bounding box center [354, 209] width 49 height 6
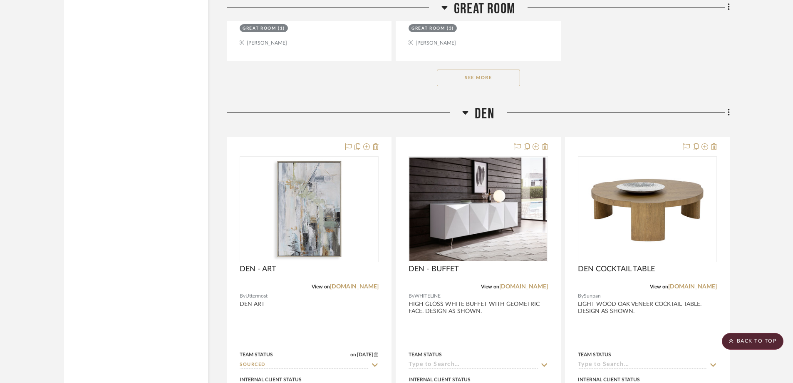
scroll to position [1582, 0]
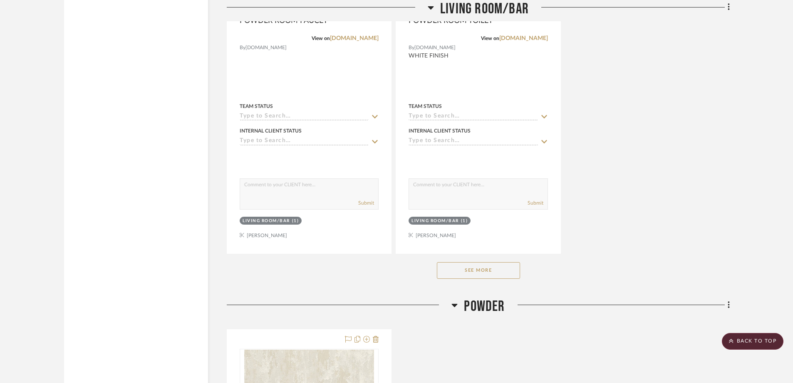
scroll to position [1873, 0]
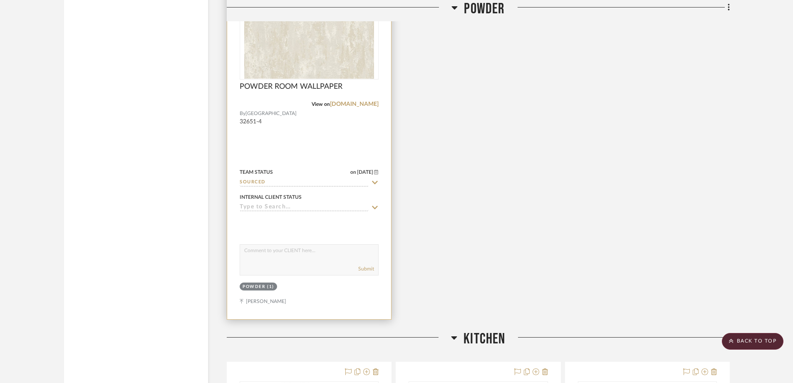
click at [0, 0] on img at bounding box center [0, 0] width 0 height 0
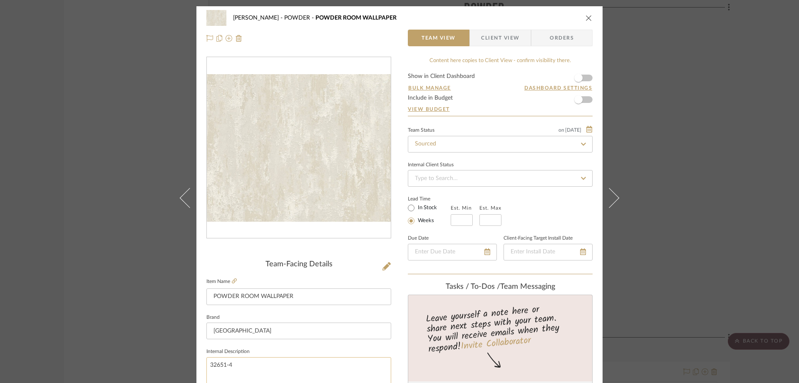
click at [220, 364] on textarea "32651-4" at bounding box center [298, 377] width 185 height 41
click at [591, 17] on div "ZASLOWSKY POWDER POWDER ROOM WALLPAPER Team View Client View Orders" at bounding box center [399, 28] width 406 height 44
click at [586, 18] on icon "close" at bounding box center [589, 18] width 7 height 7
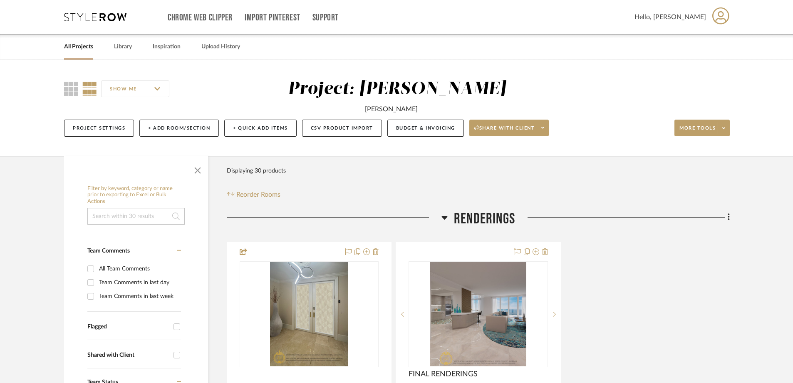
click at [81, 49] on link "All Projects" at bounding box center [78, 46] width 29 height 11
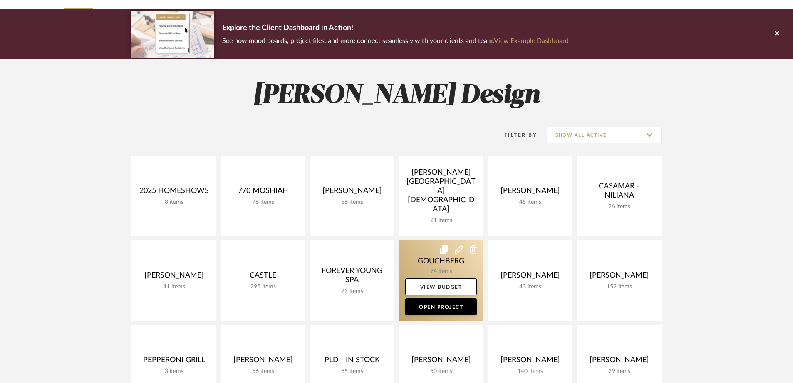
scroll to position [125, 0]
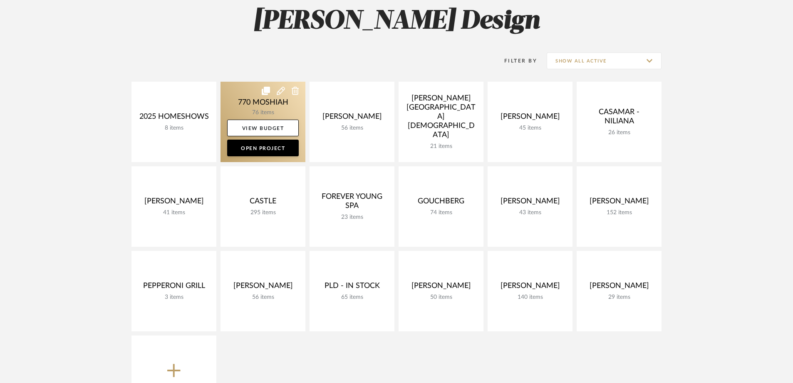
click at [269, 107] on link at bounding box center [263, 122] width 85 height 80
